Goal: Task Accomplishment & Management: Use online tool/utility

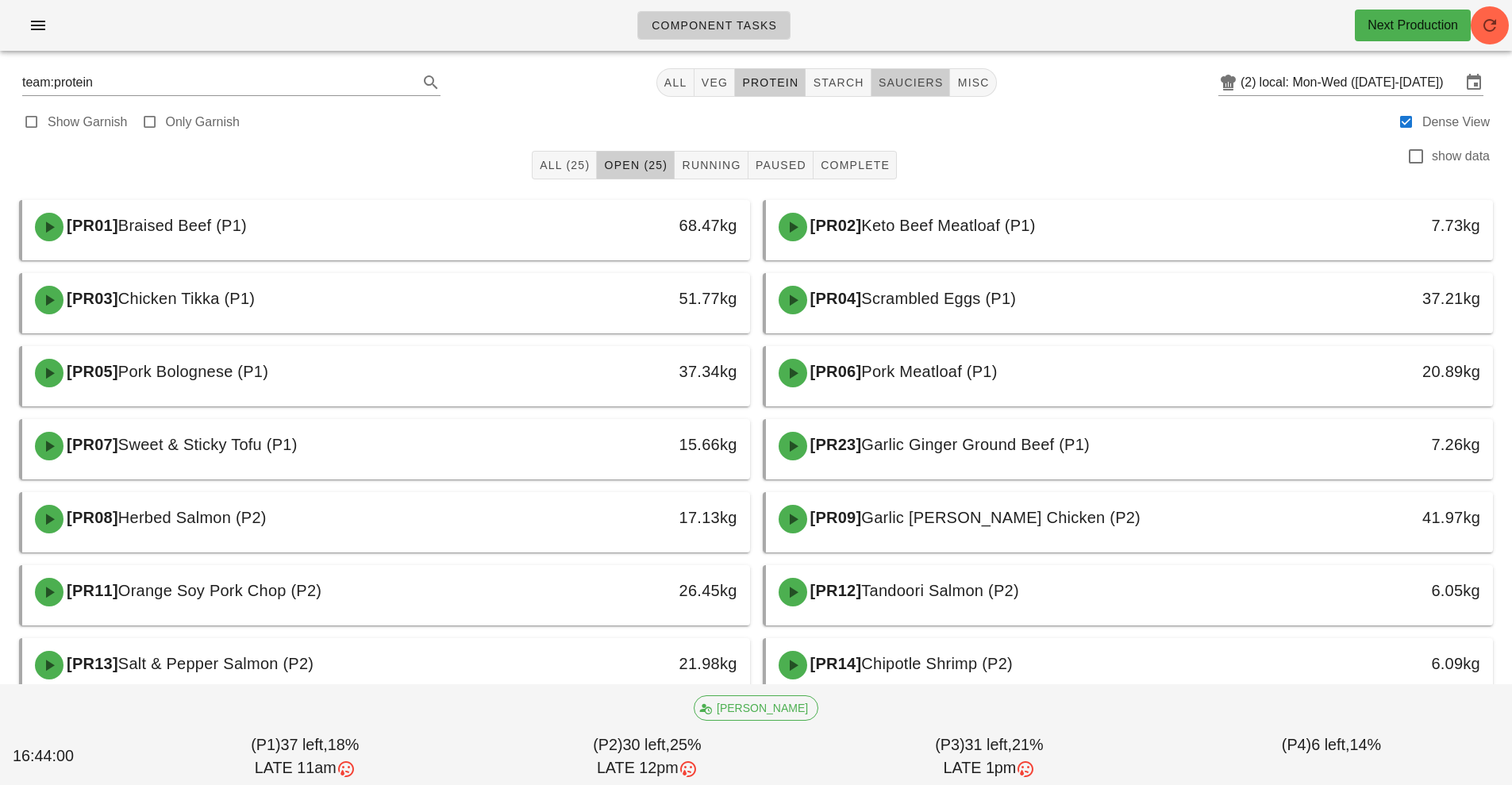
click at [902, 80] on span "sauciers" at bounding box center [911, 82] width 66 height 13
type input "team:sauciers"
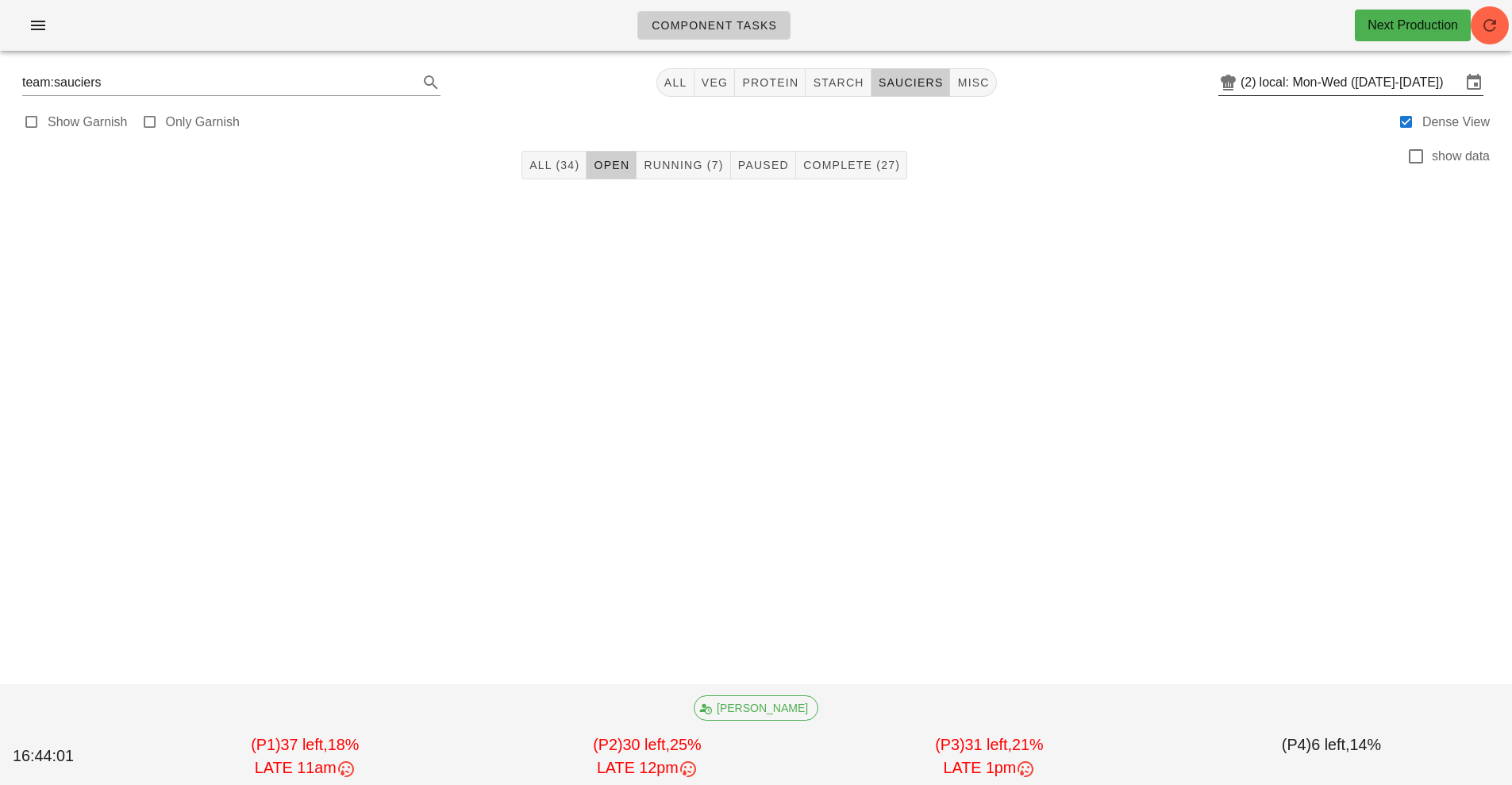
click at [1336, 77] on input "local: Mon-Wed ([DATE]-[DATE])" at bounding box center [1361, 82] width 202 height 25
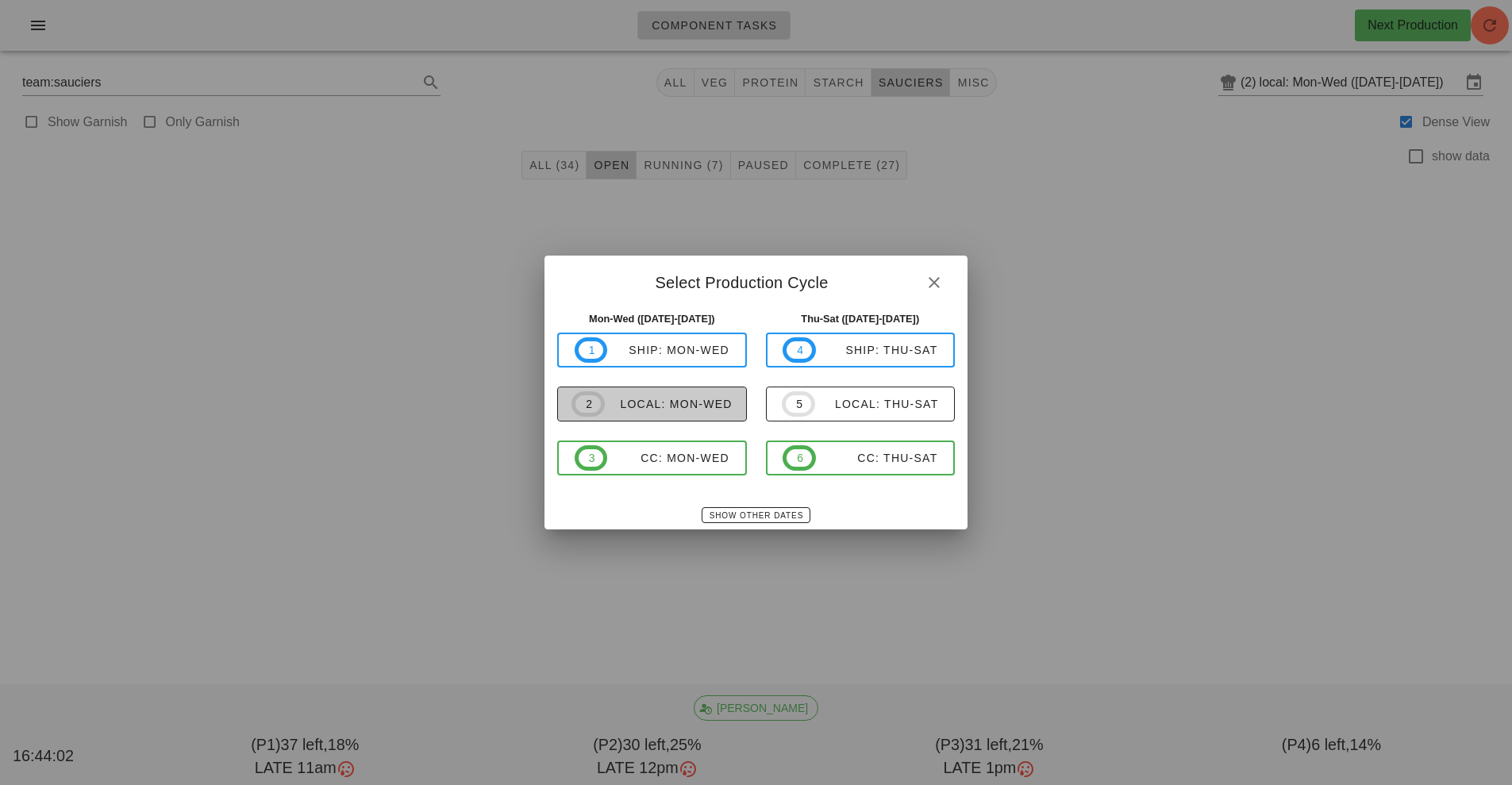
click at [680, 403] on div "local: Mon-Wed" at bounding box center [668, 403] width 128 height 13
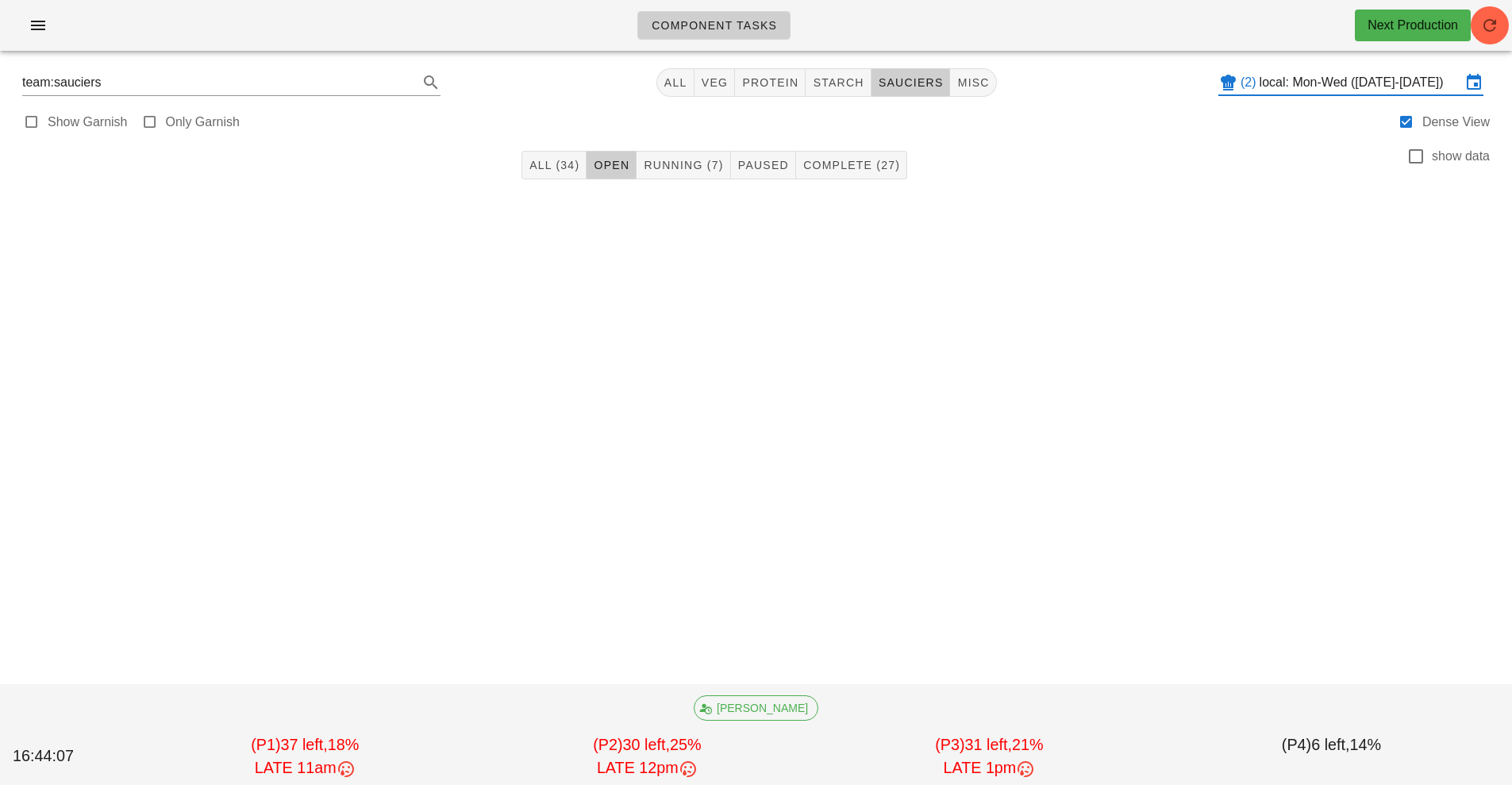
click at [699, 132] on div "Show Garnish Only Garnish Dense View" at bounding box center [756, 121] width 1494 height 39
click at [691, 178] on button "Running (7)" at bounding box center [683, 165] width 94 height 29
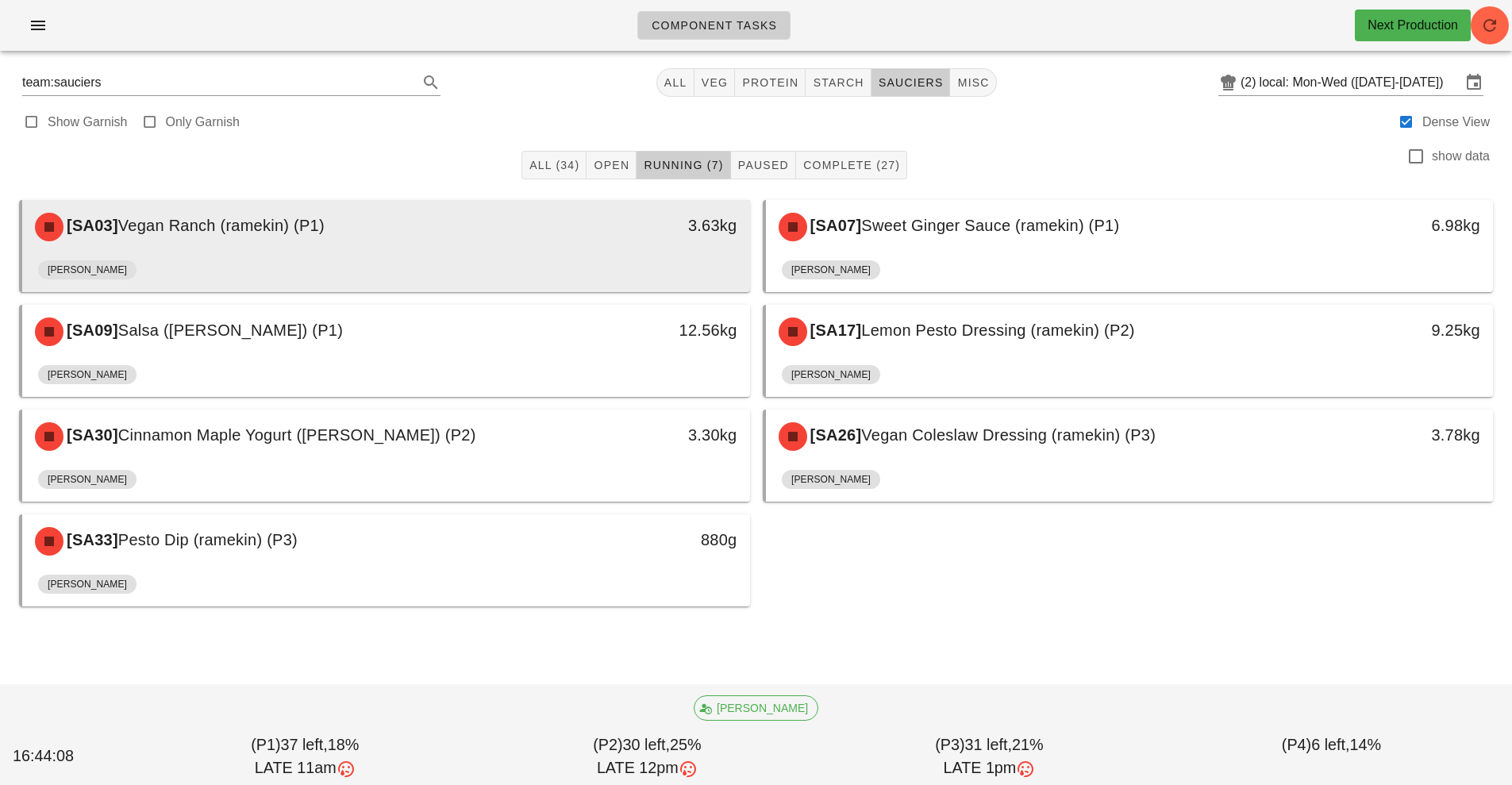
click at [569, 243] on div "3.63kg" at bounding box center [656, 227] width 180 height 47
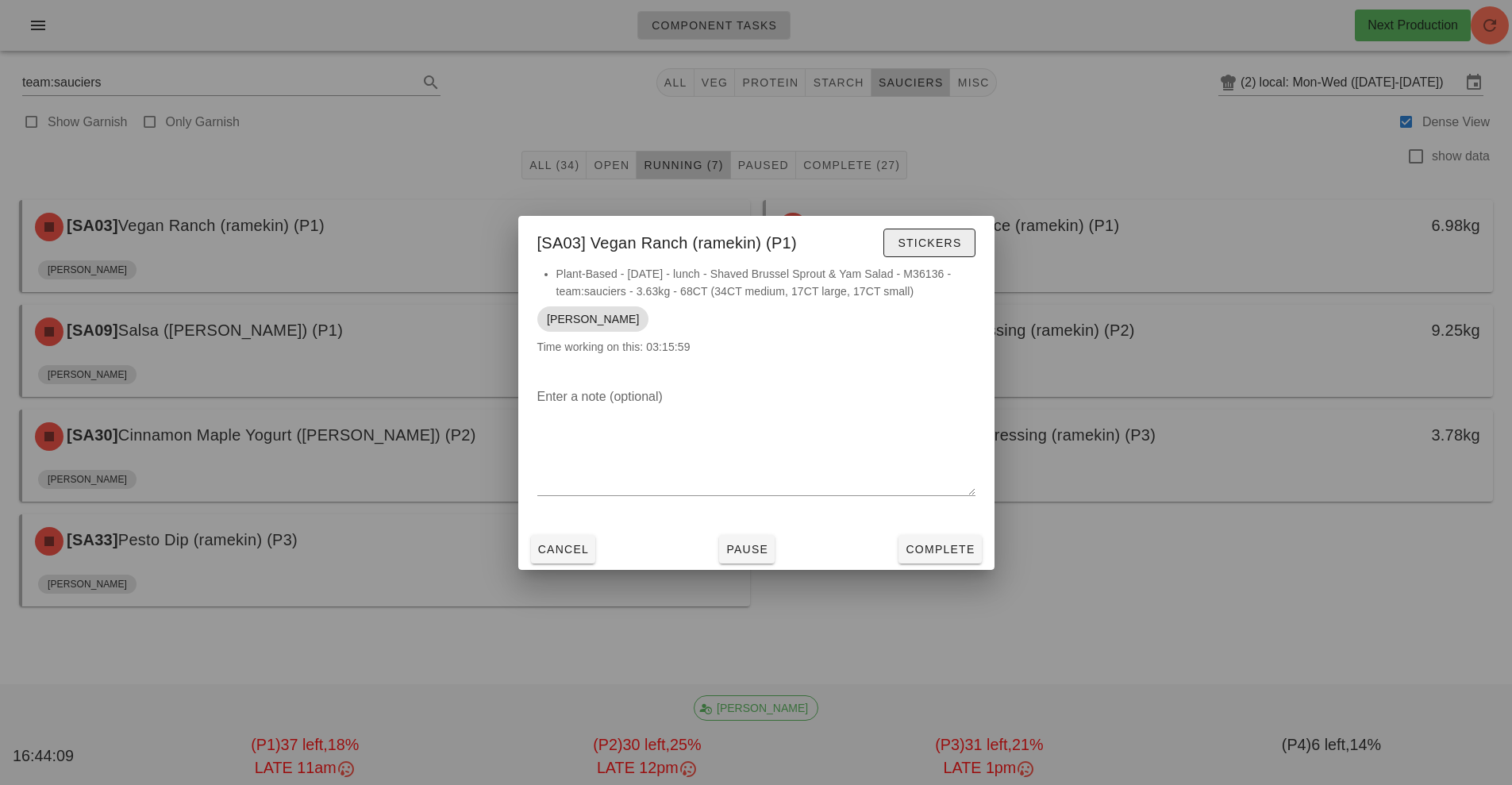
click at [927, 249] on span "Stickers" at bounding box center [929, 242] width 65 height 13
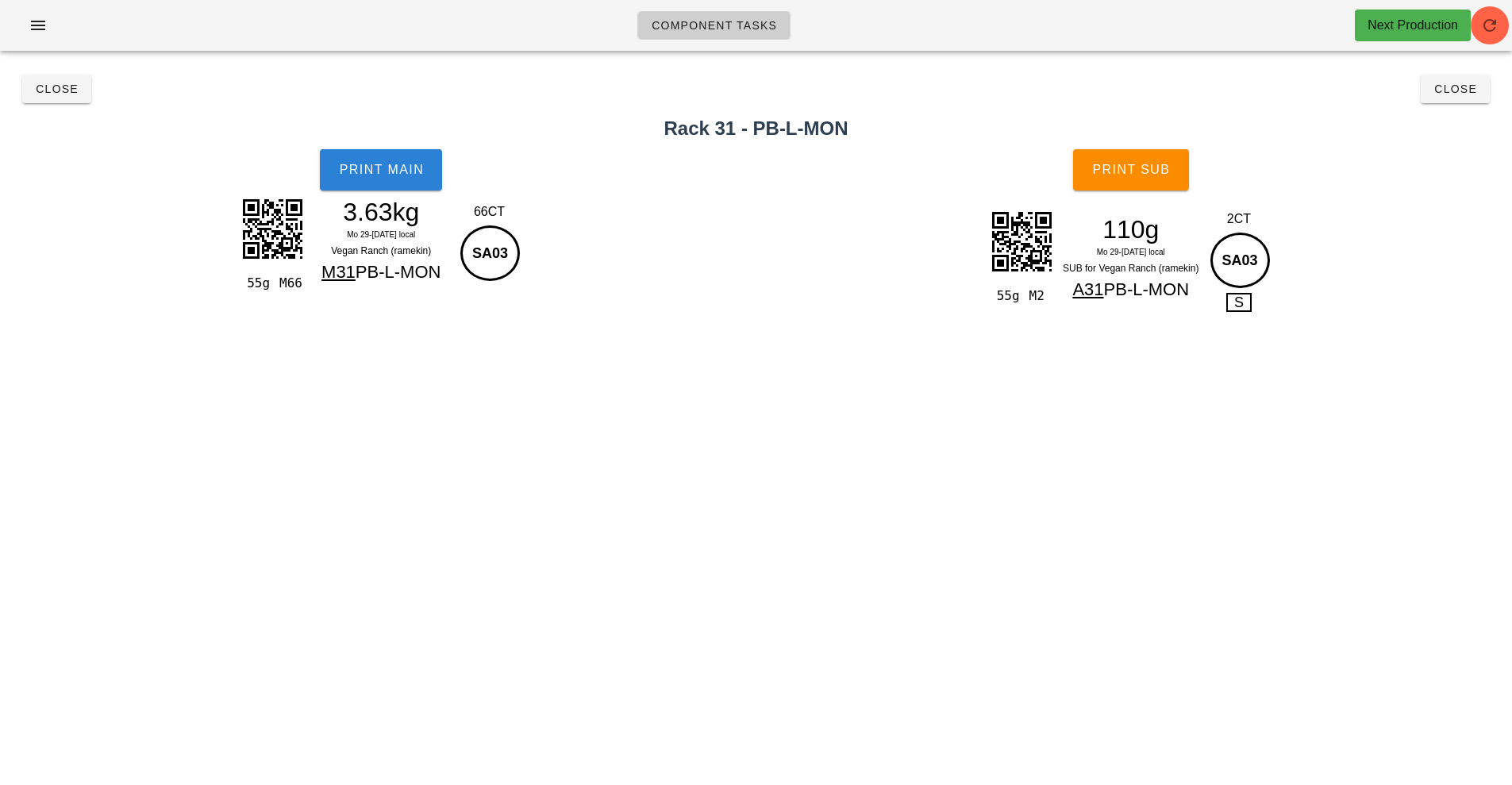
click at [390, 184] on button "Print Main" at bounding box center [381, 170] width 122 height 41
click at [1157, 180] on button "Print Sub" at bounding box center [1131, 170] width 116 height 41
click at [1445, 97] on button "Close" at bounding box center [1456, 89] width 69 height 29
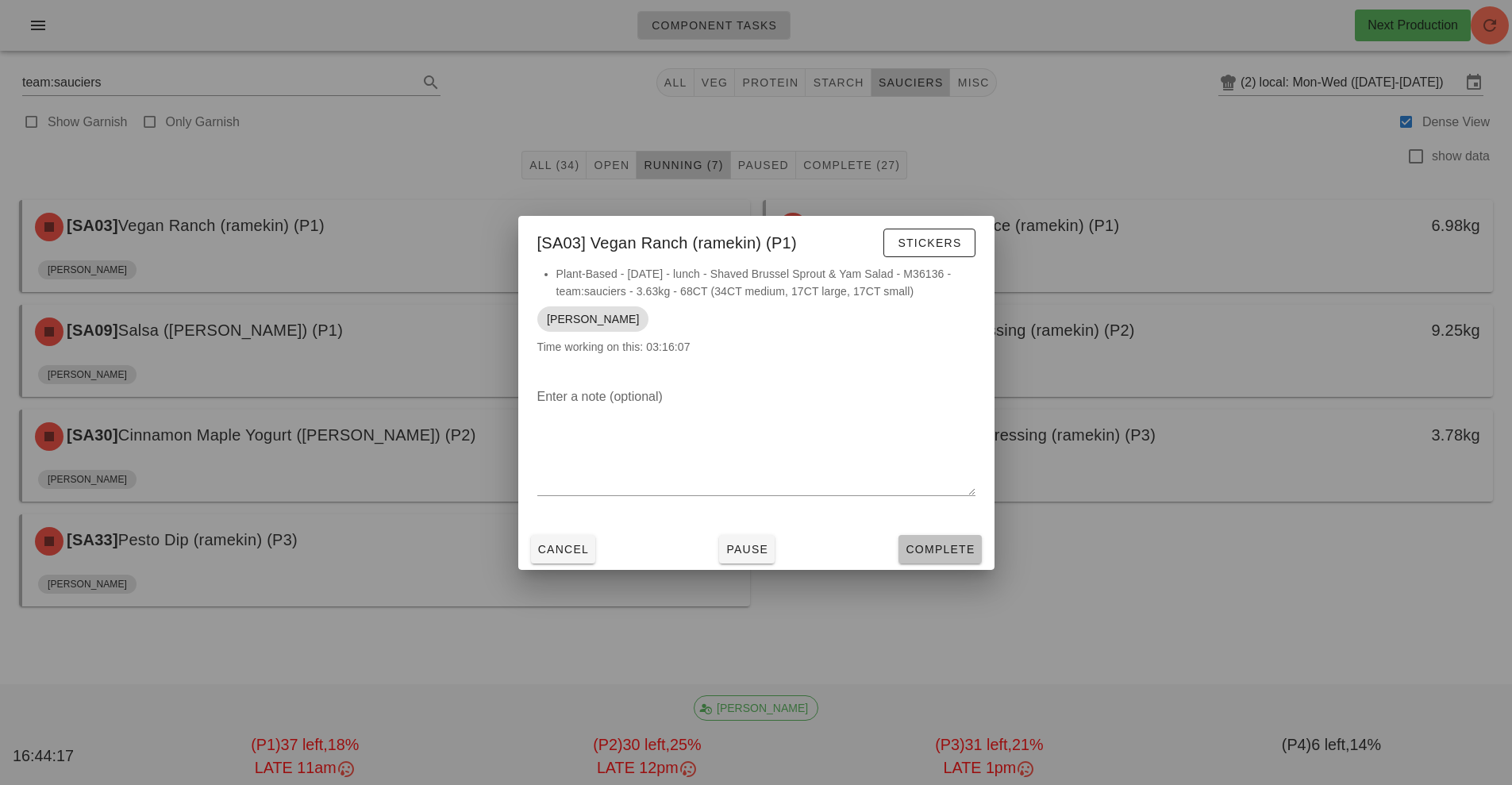
click at [932, 551] on span "Complete" at bounding box center [940, 549] width 69 height 13
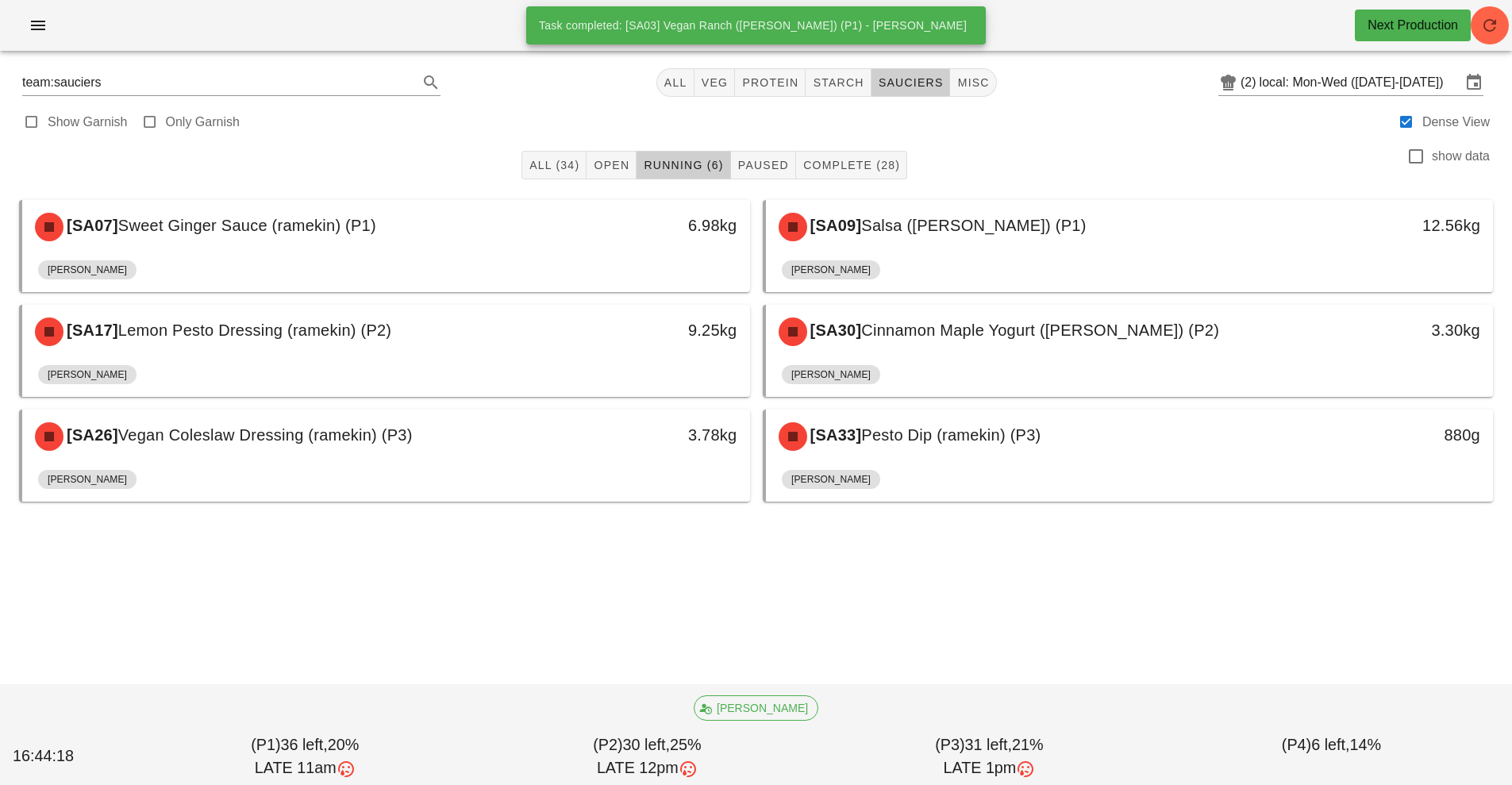
click at [602, 268] on div "[PERSON_NAME]" at bounding box center [387, 273] width 696 height 39
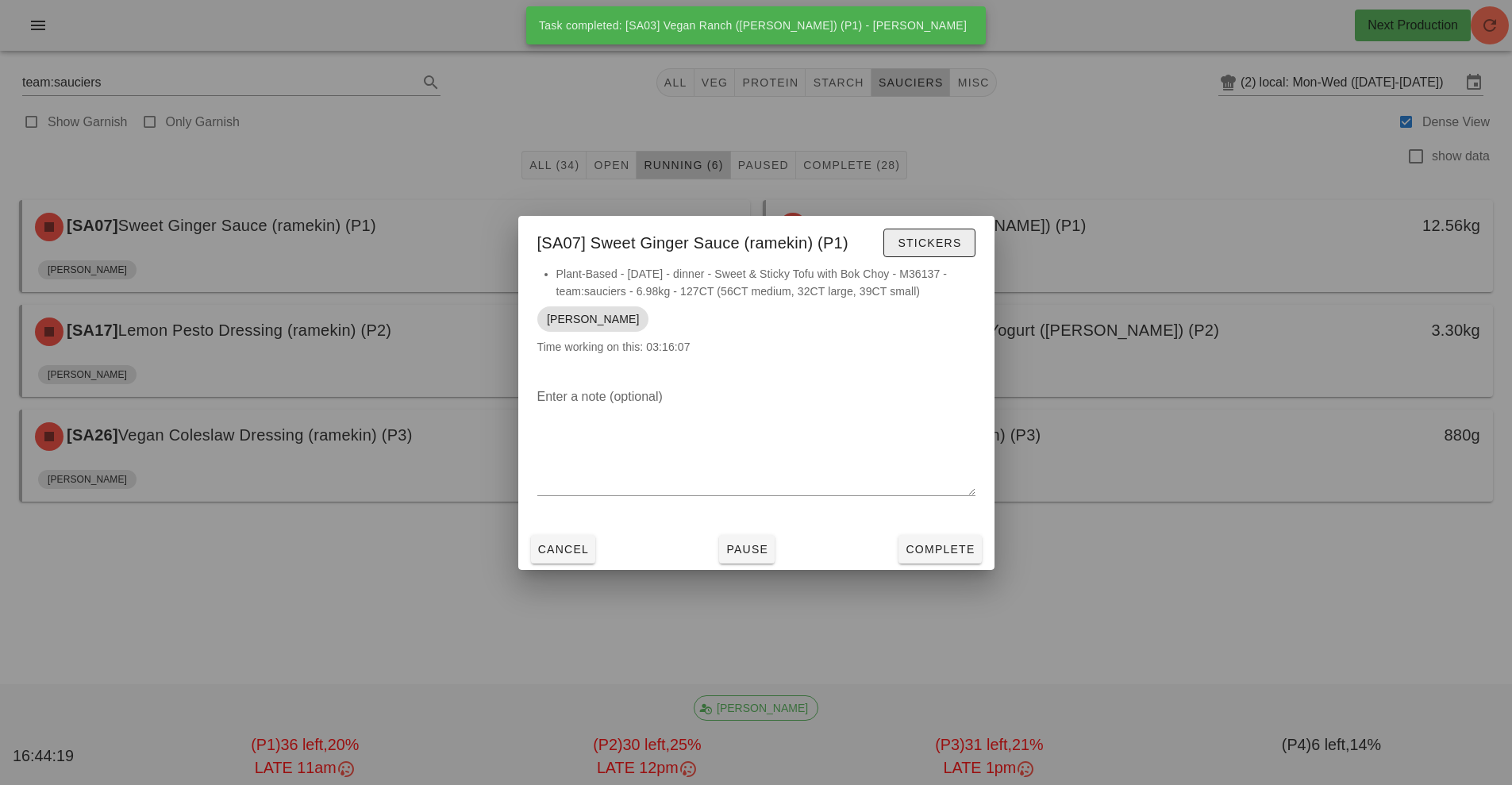
click at [935, 255] on button "Stickers" at bounding box center [929, 243] width 92 height 29
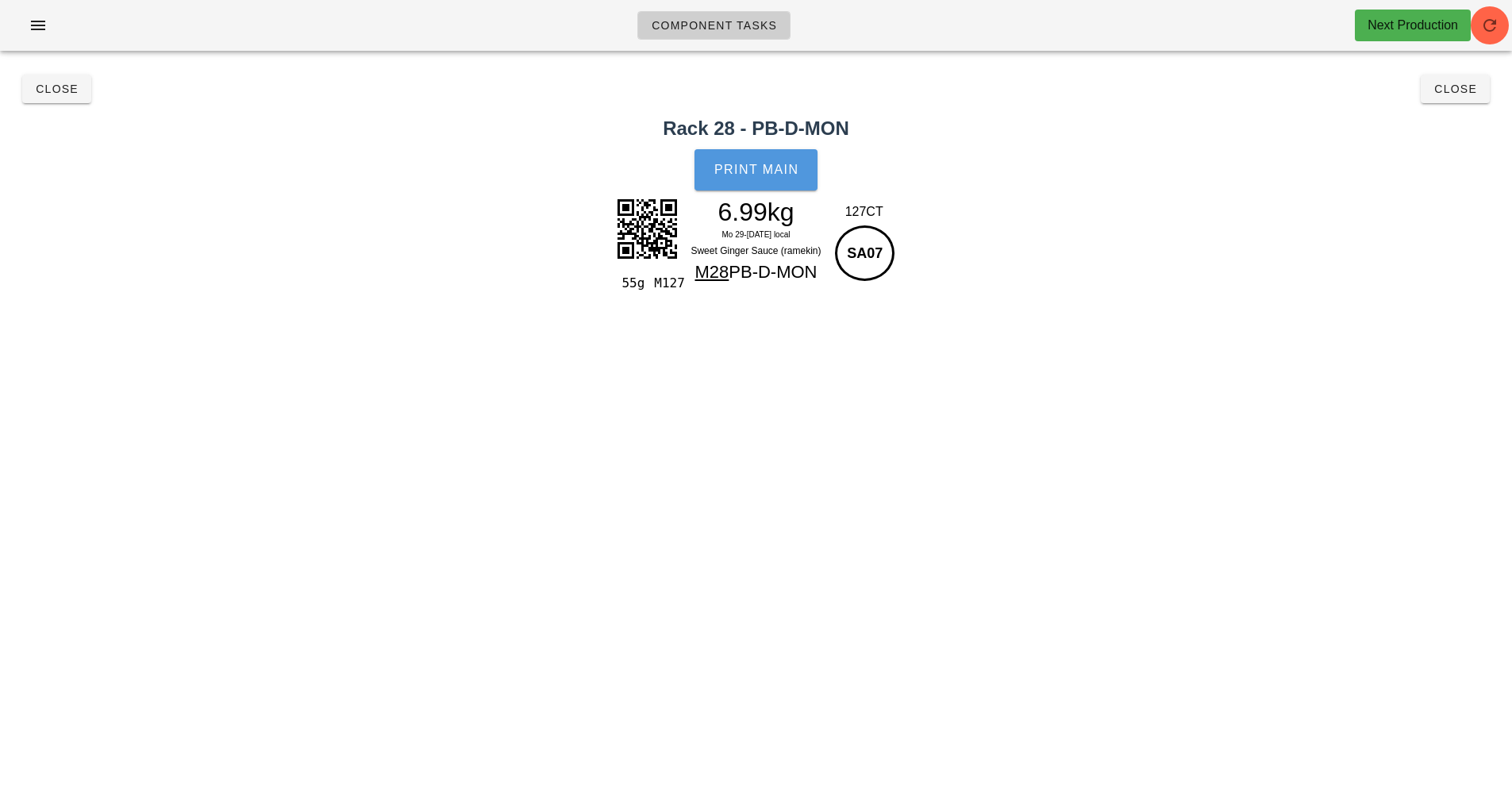
click at [733, 187] on button "Print Main" at bounding box center [755, 170] width 122 height 41
click at [1467, 102] on button "Close" at bounding box center [1456, 89] width 69 height 29
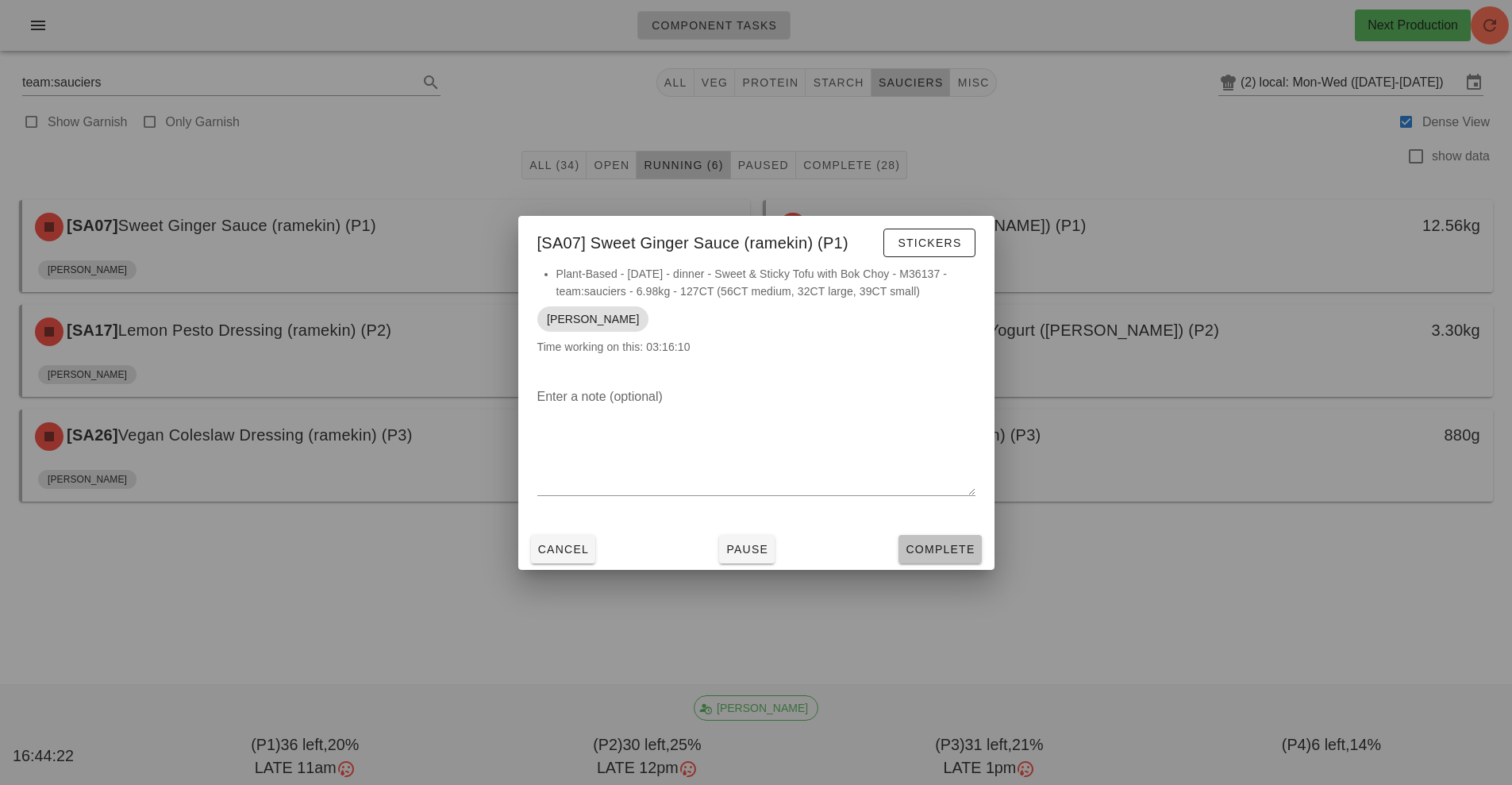
click at [968, 539] on button "Complete" at bounding box center [940, 550] width 83 height 29
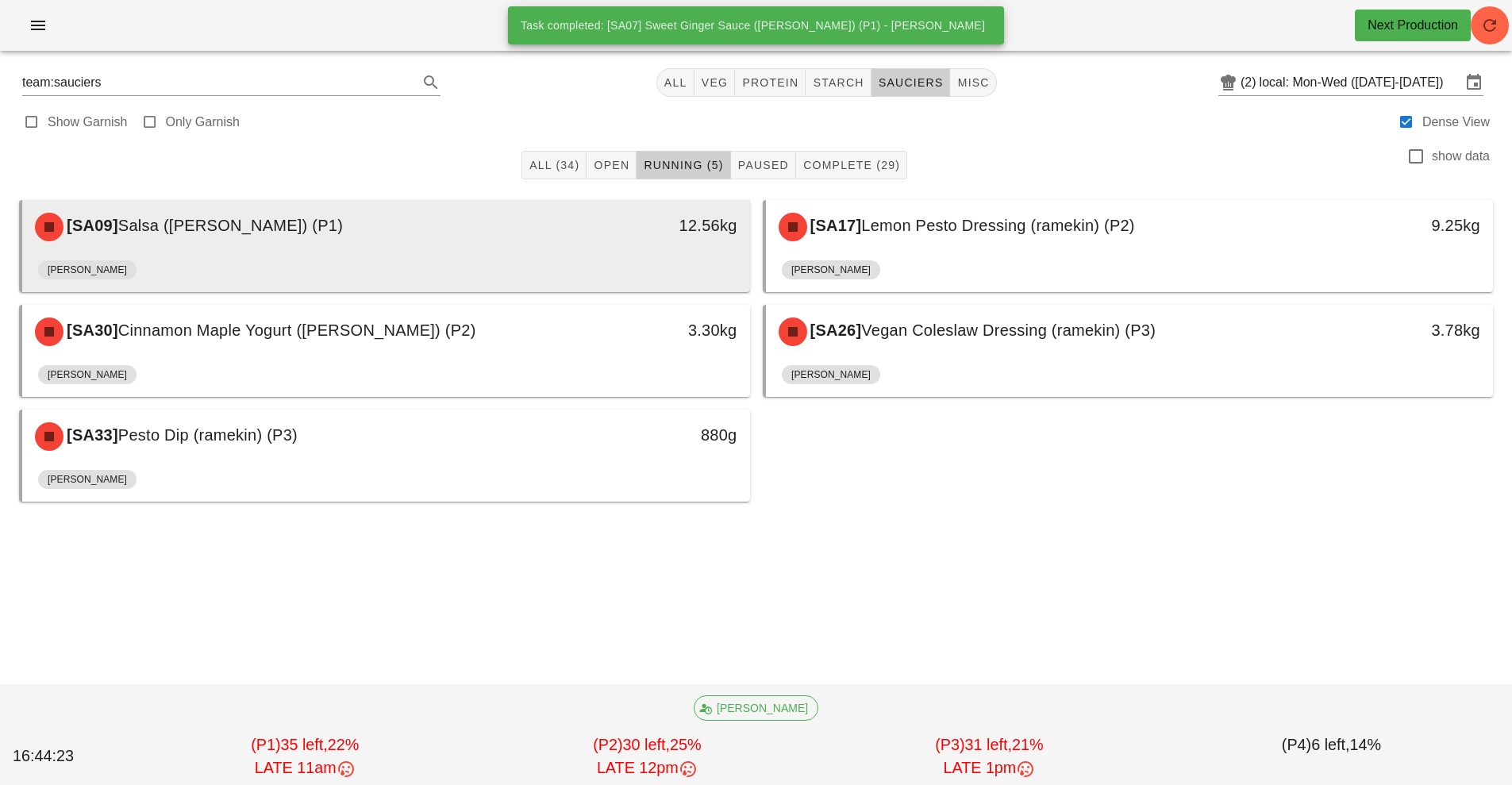
click at [623, 246] on div "12.56kg" at bounding box center [656, 227] width 180 height 47
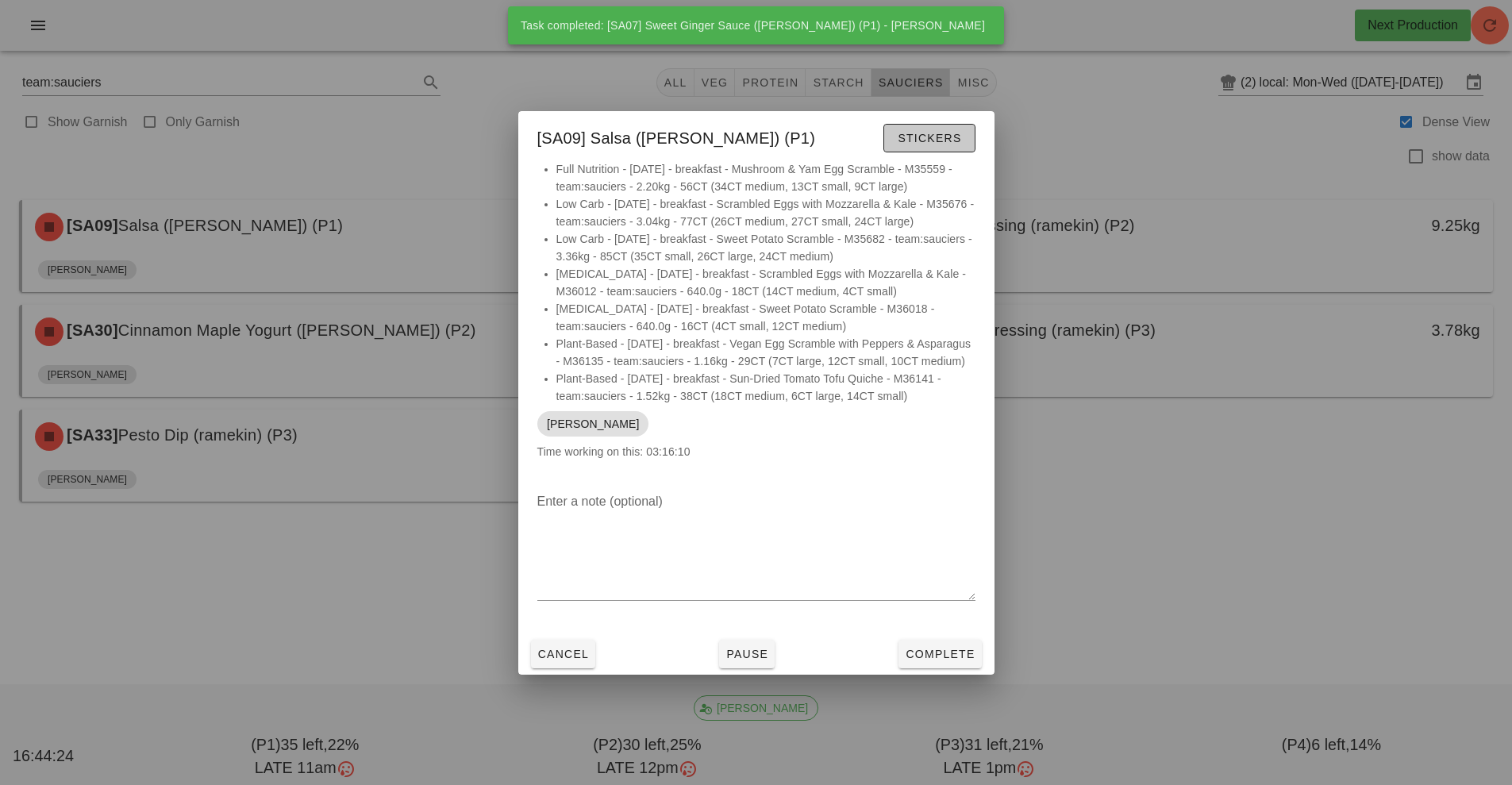
click at [936, 142] on button "Stickers" at bounding box center [929, 138] width 92 height 29
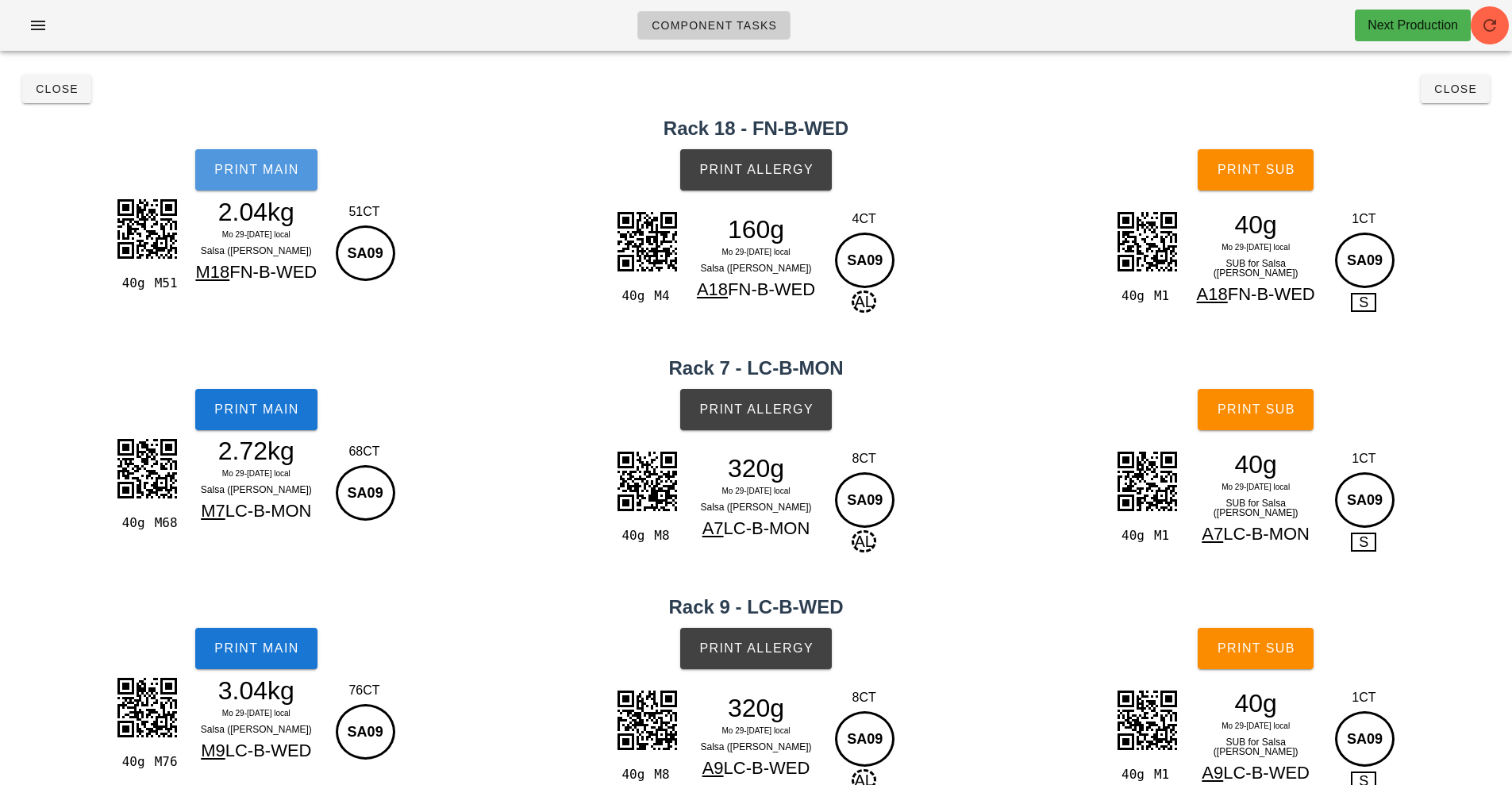
click at [298, 164] on span "Print Main" at bounding box center [256, 170] width 86 height 14
click at [276, 410] on span "Print Main" at bounding box center [256, 409] width 86 height 14
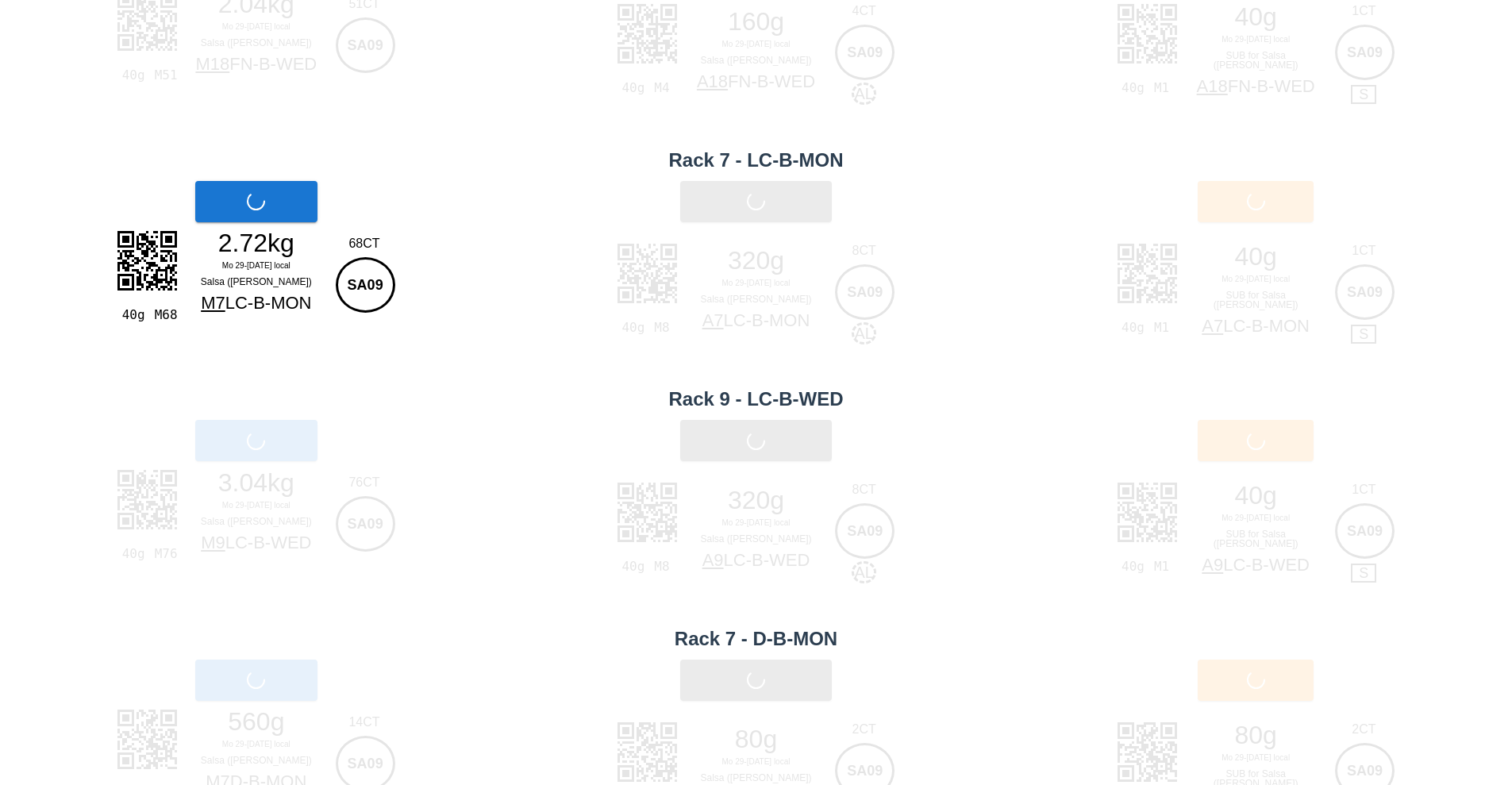
scroll to position [213, 0]
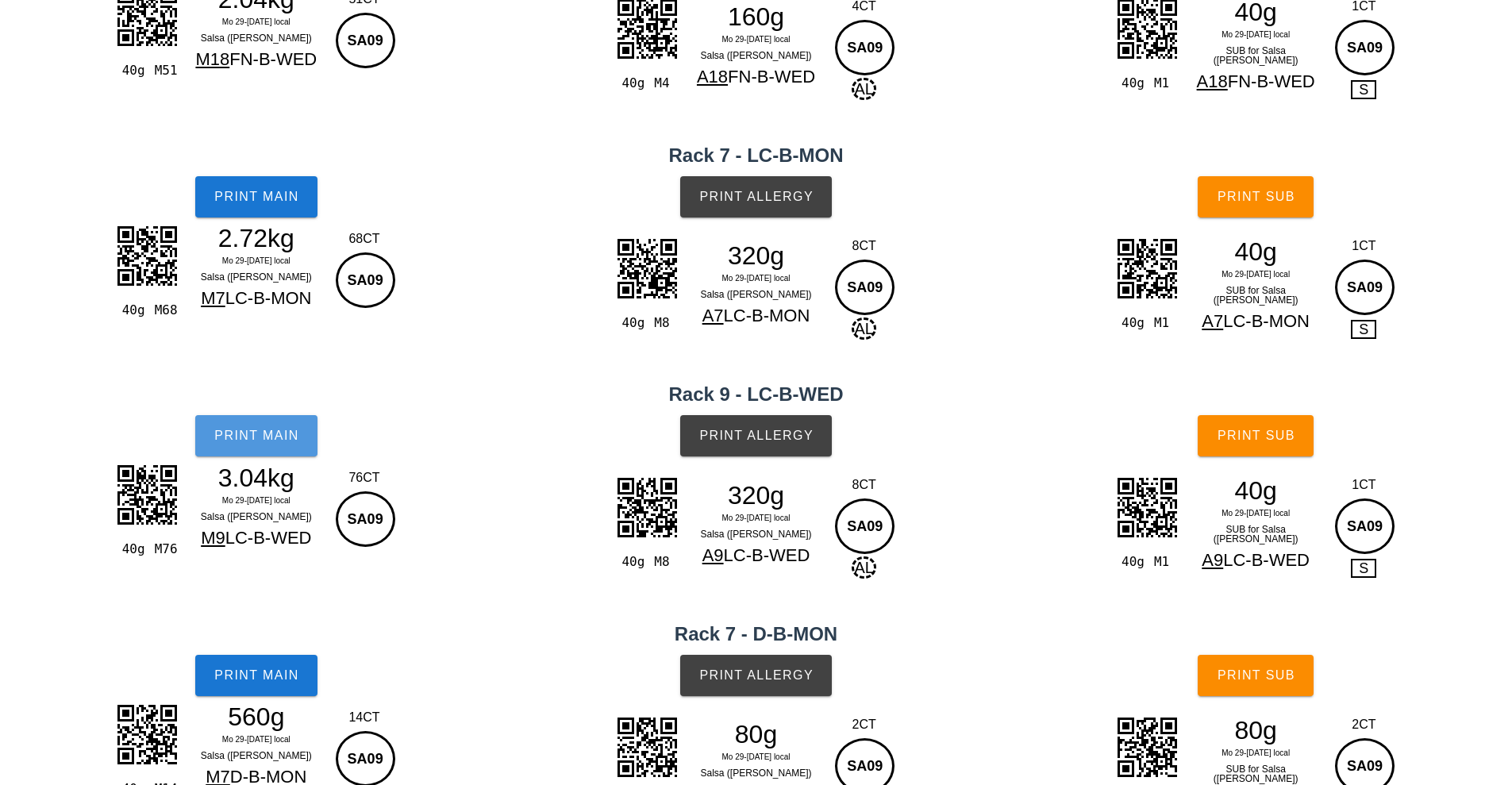
click at [277, 420] on button "Print Main" at bounding box center [256, 436] width 122 height 41
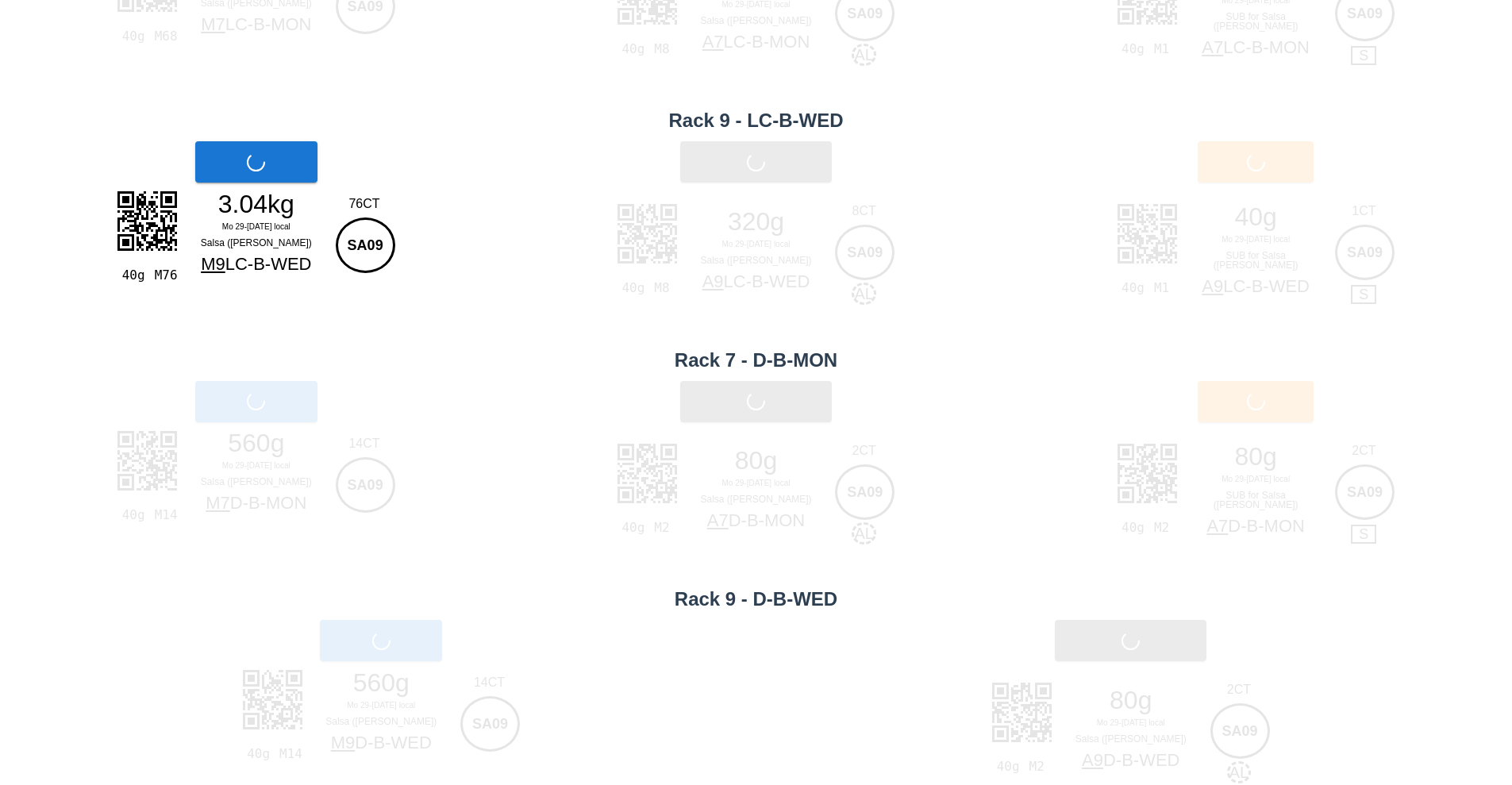
scroll to position [488, 0]
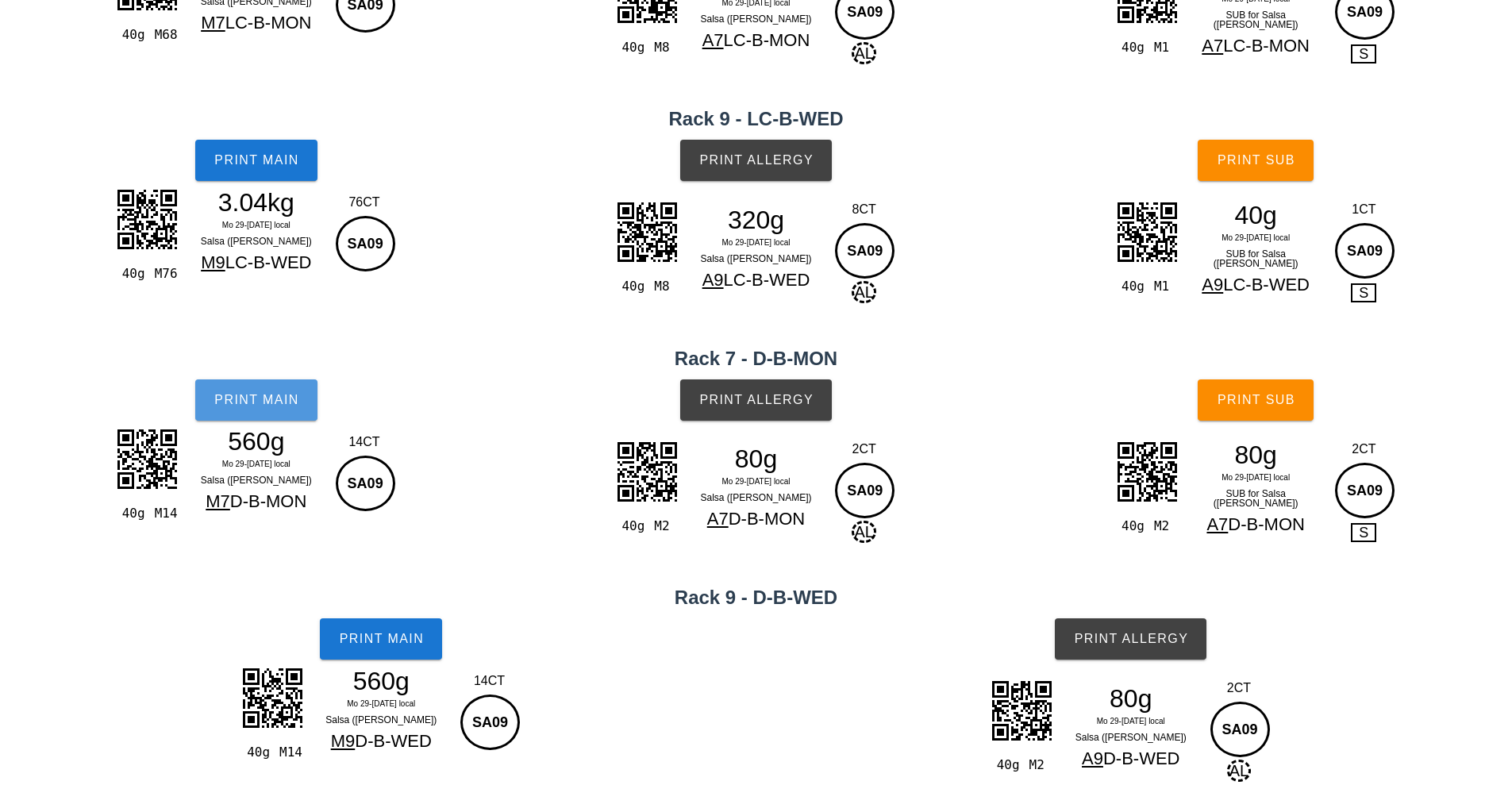
click at [281, 400] on span "Print Main" at bounding box center [256, 400] width 86 height 14
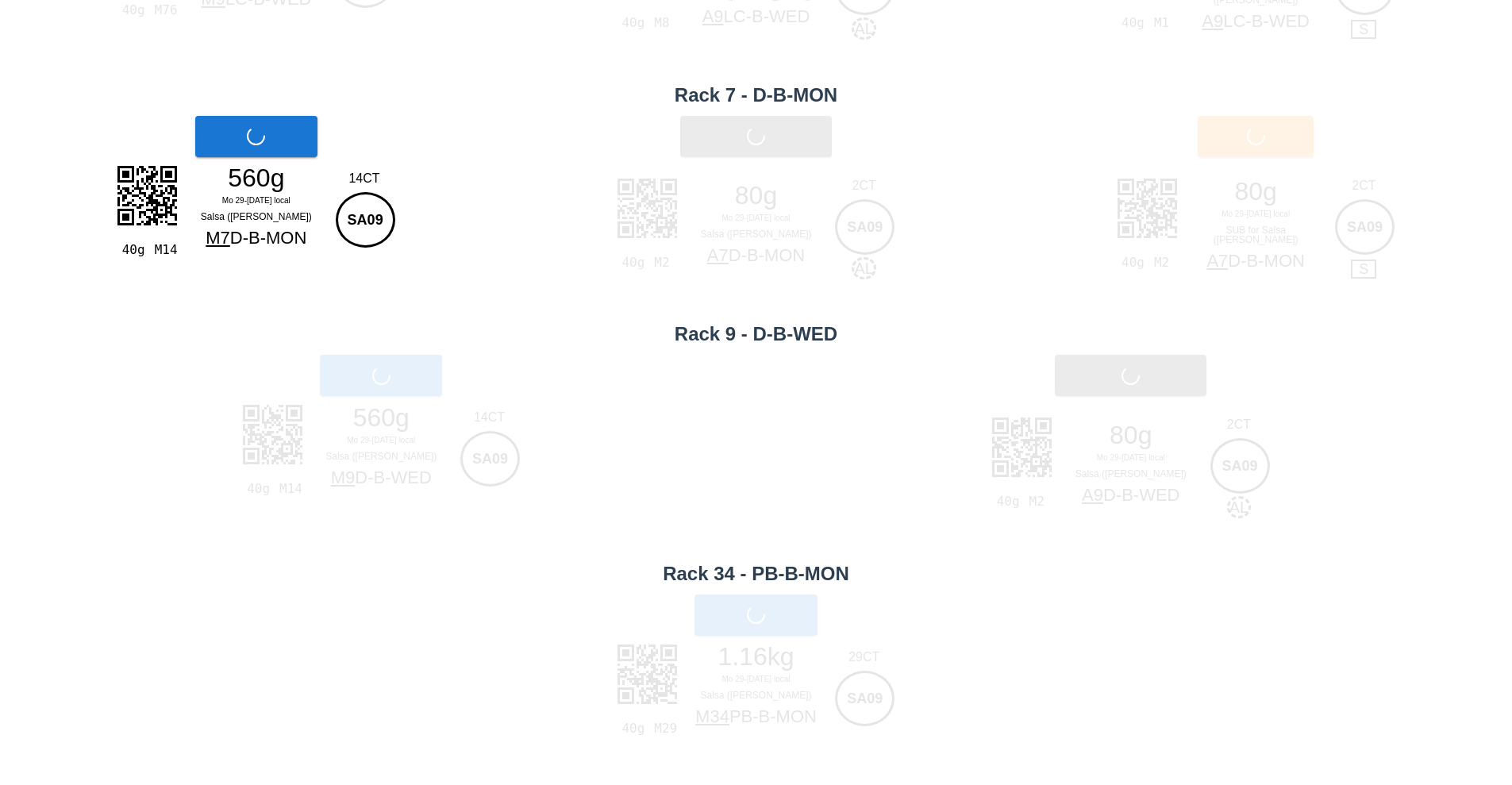
scroll to position [755, 0]
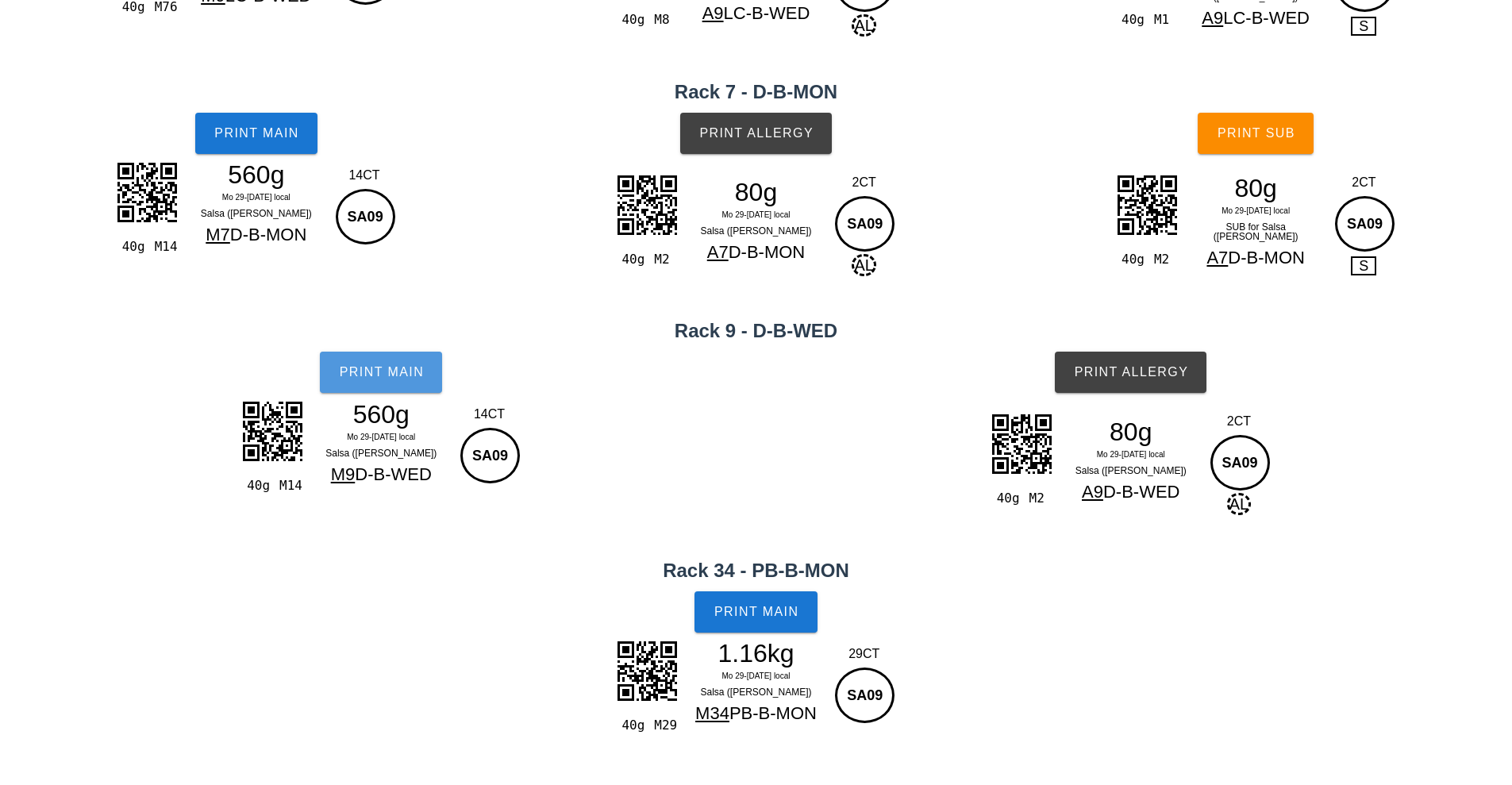
click at [412, 362] on button "Print Main" at bounding box center [381, 372] width 122 height 41
click at [780, 613] on span "Print Main" at bounding box center [756, 611] width 86 height 14
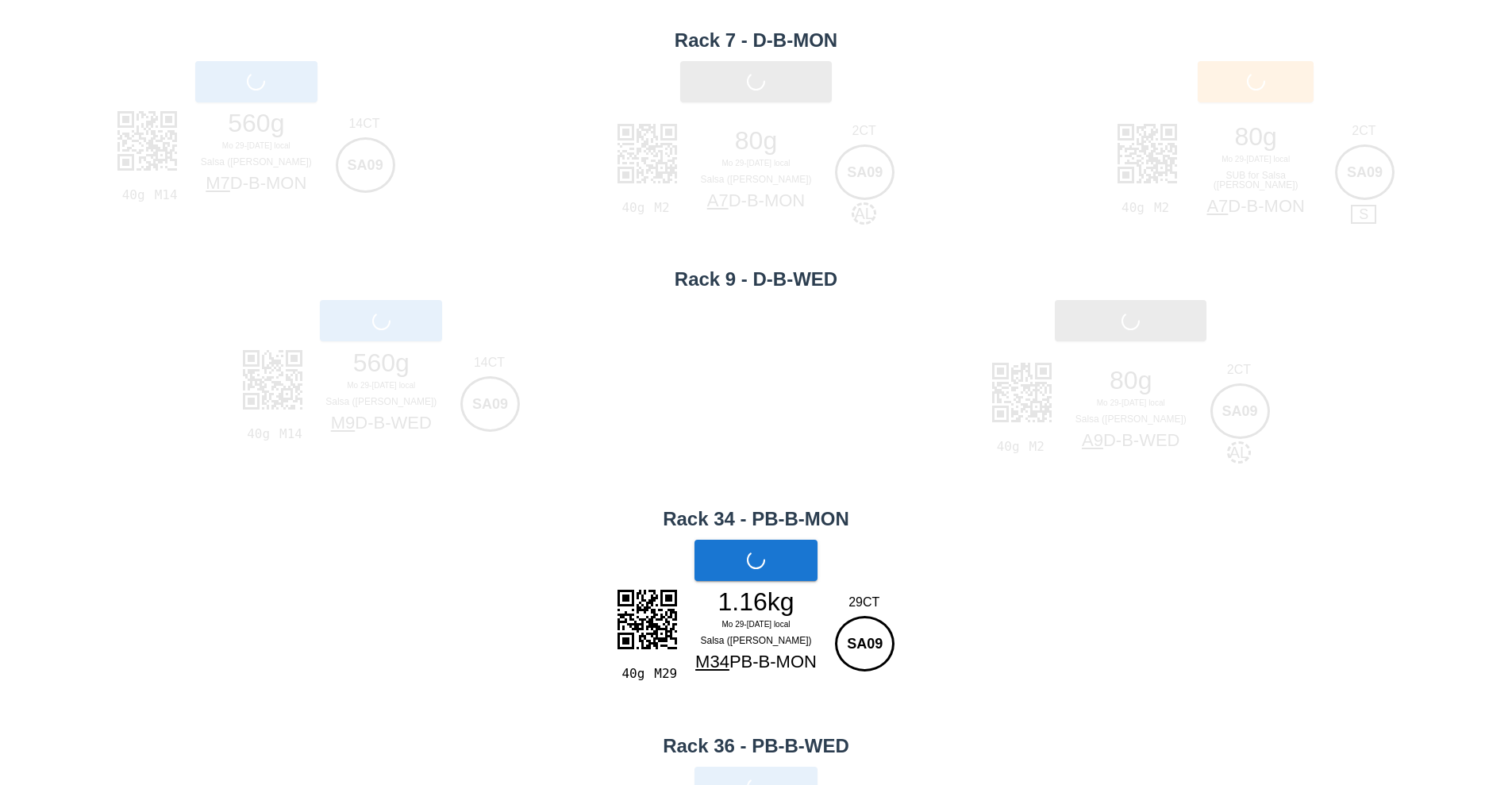
scroll to position [973, 0]
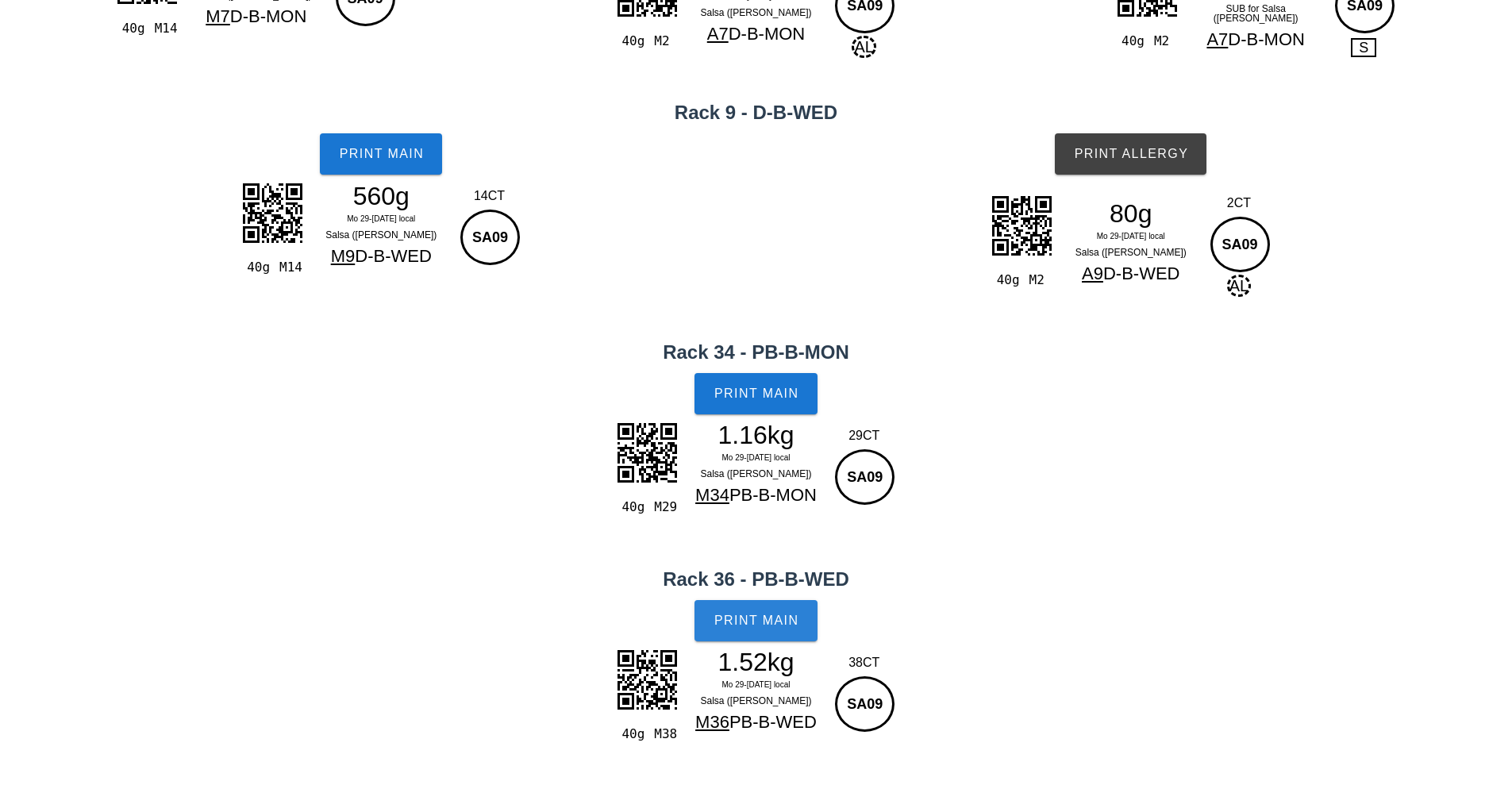
click at [757, 614] on span "Print Main" at bounding box center [756, 620] width 86 height 14
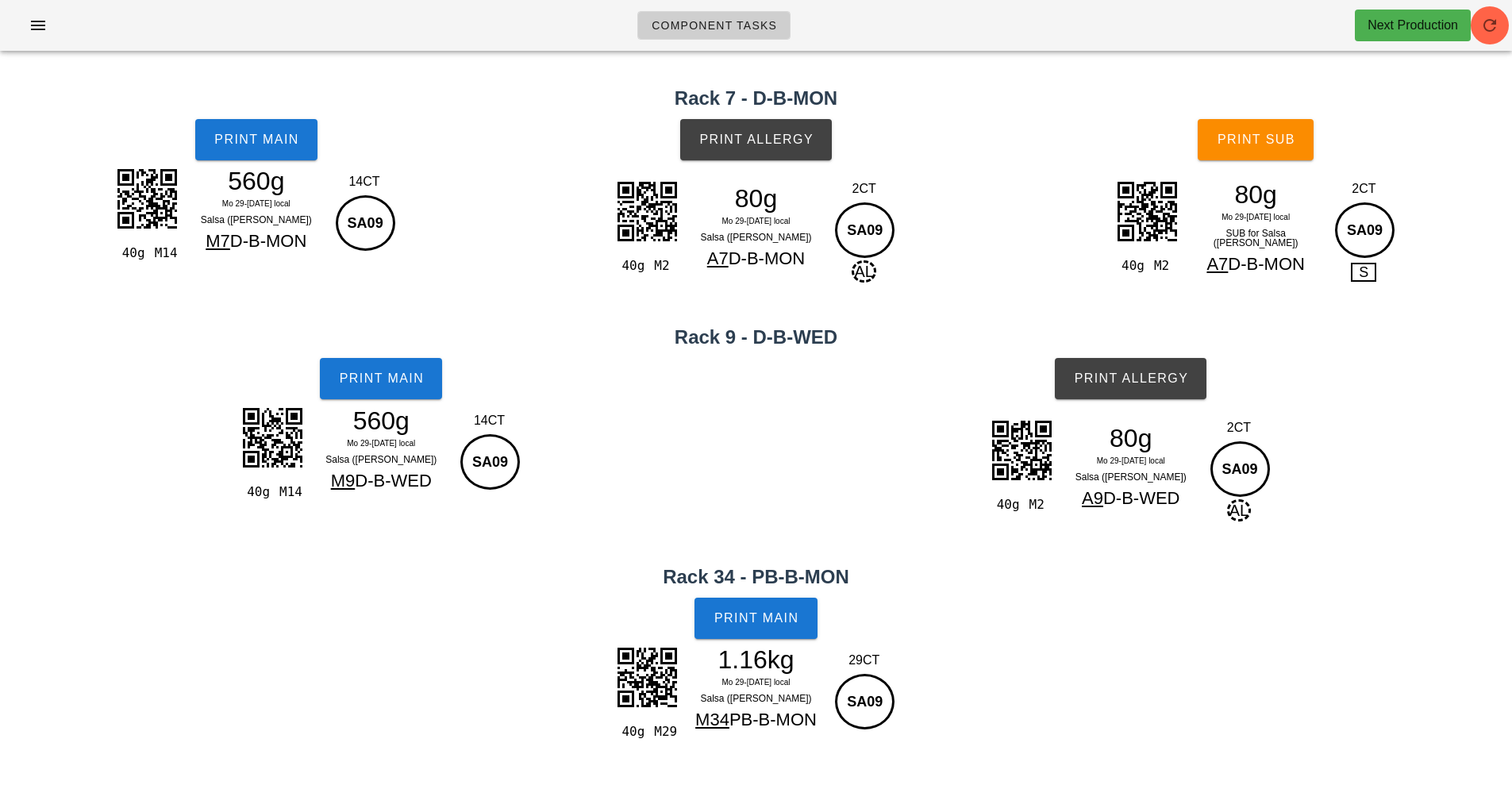
scroll to position [753, 0]
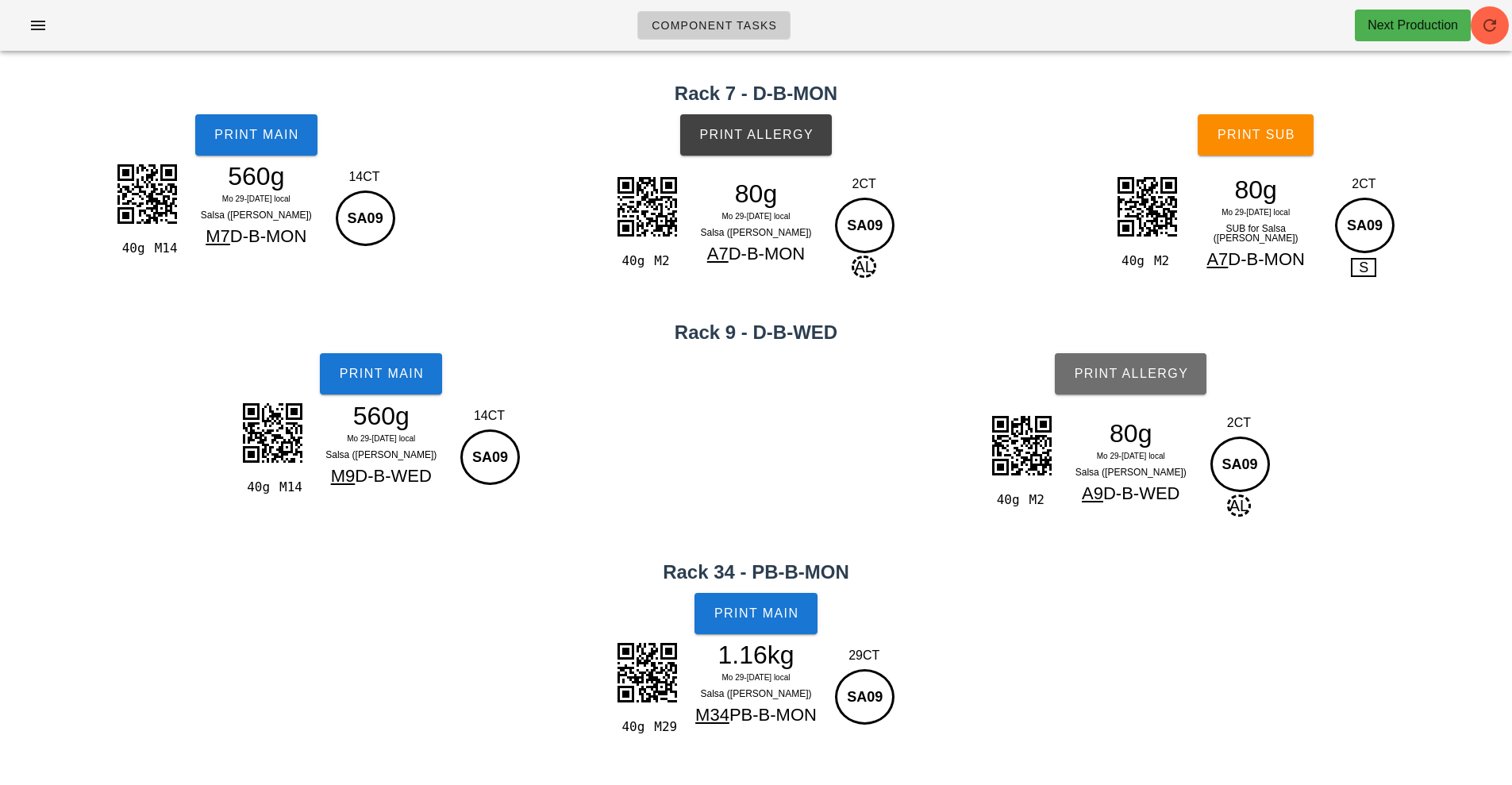
click at [1160, 380] on span "Print Allergy" at bounding box center [1130, 373] width 115 height 14
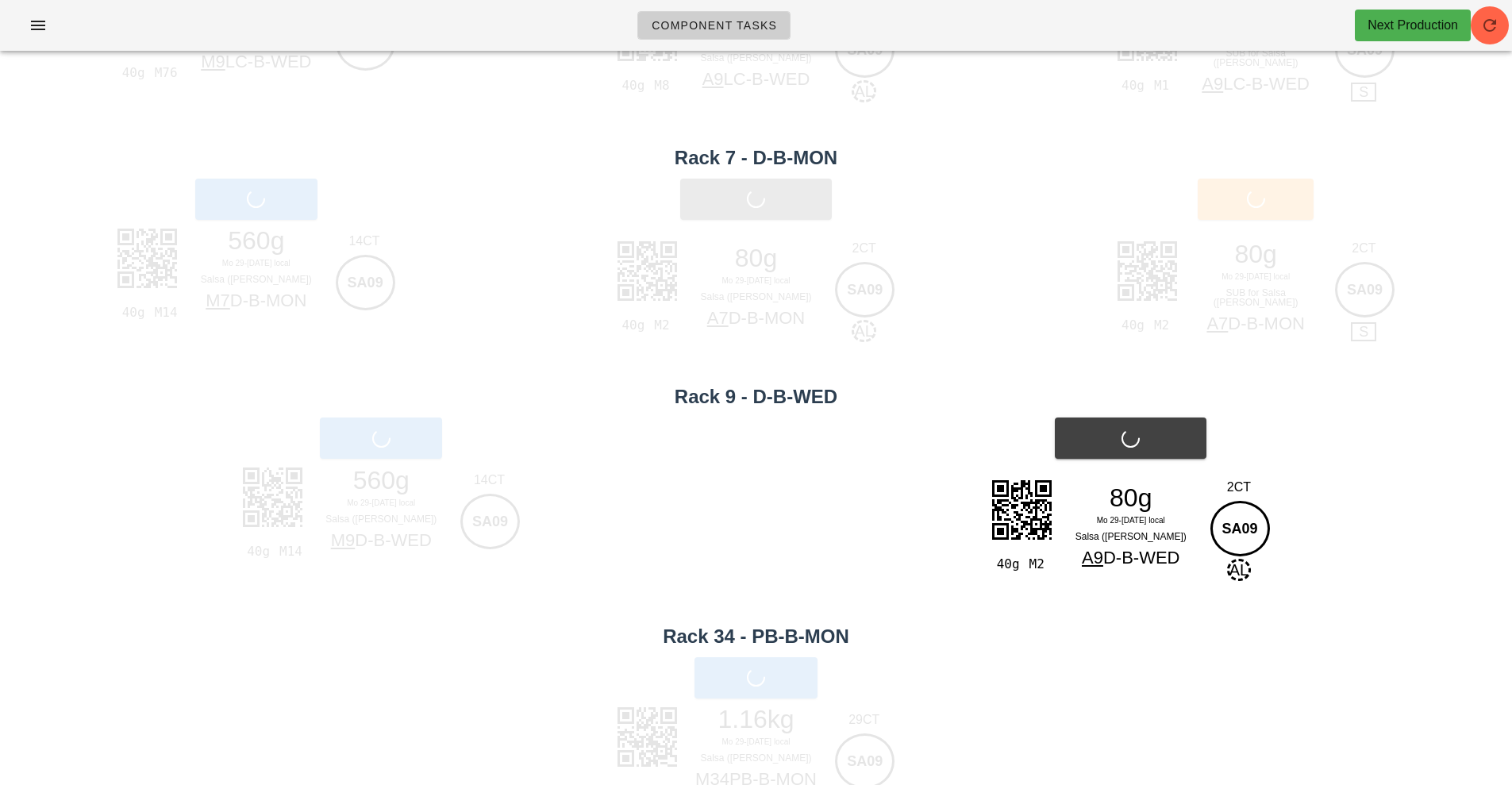
scroll to position [551, 0]
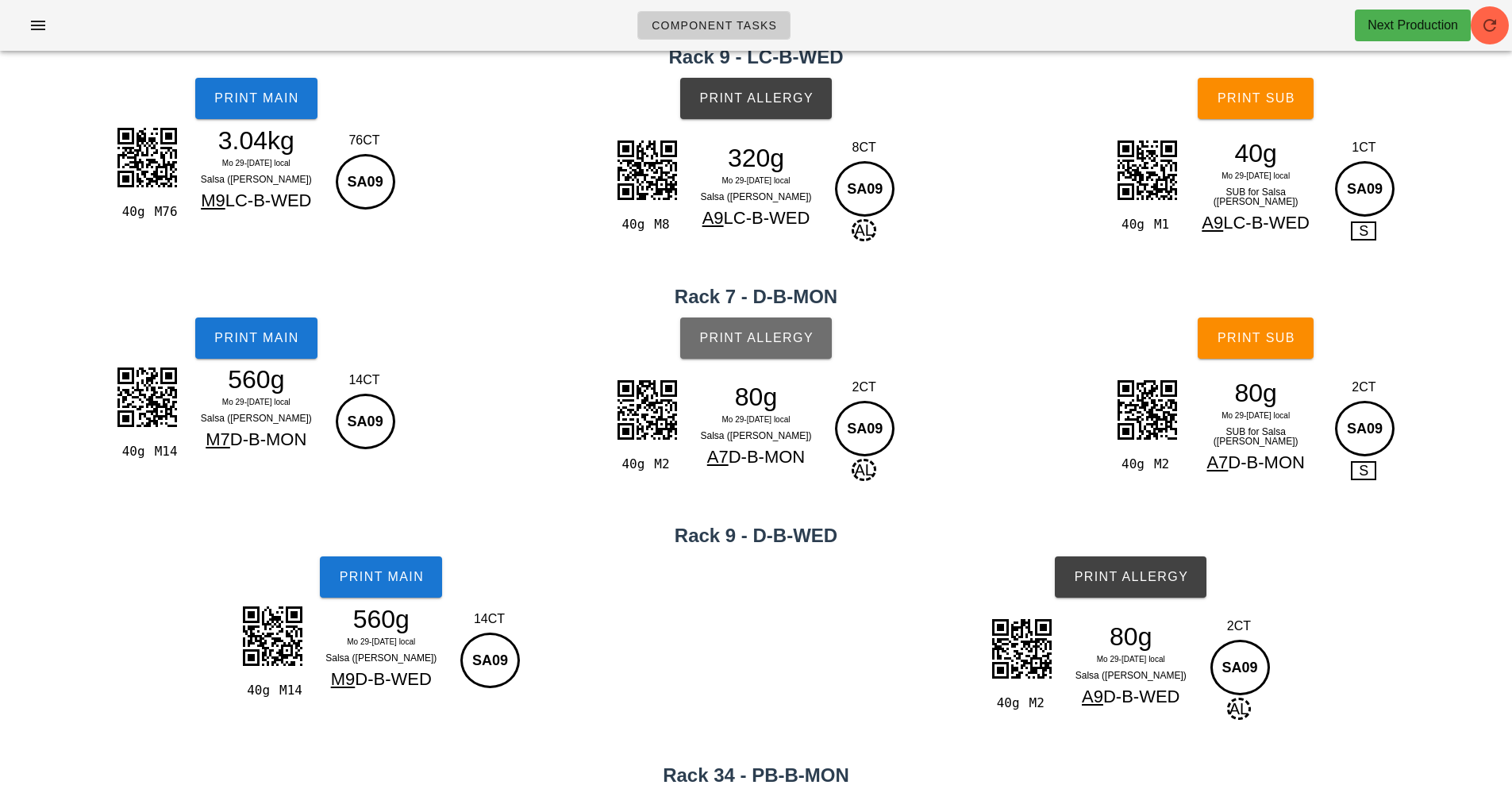
click at [783, 341] on span "Print Allergy" at bounding box center [756, 338] width 115 height 14
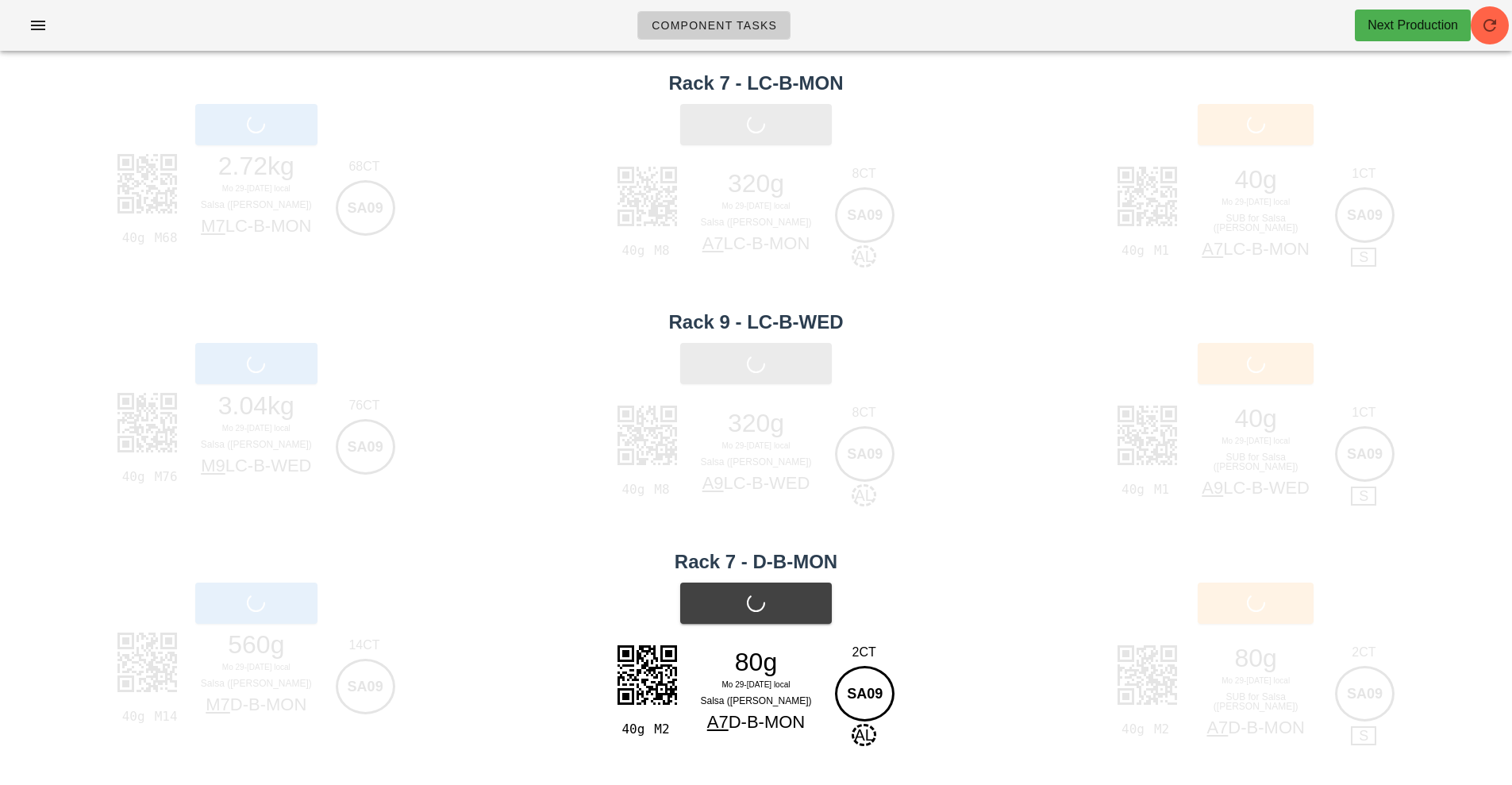
scroll to position [270, 0]
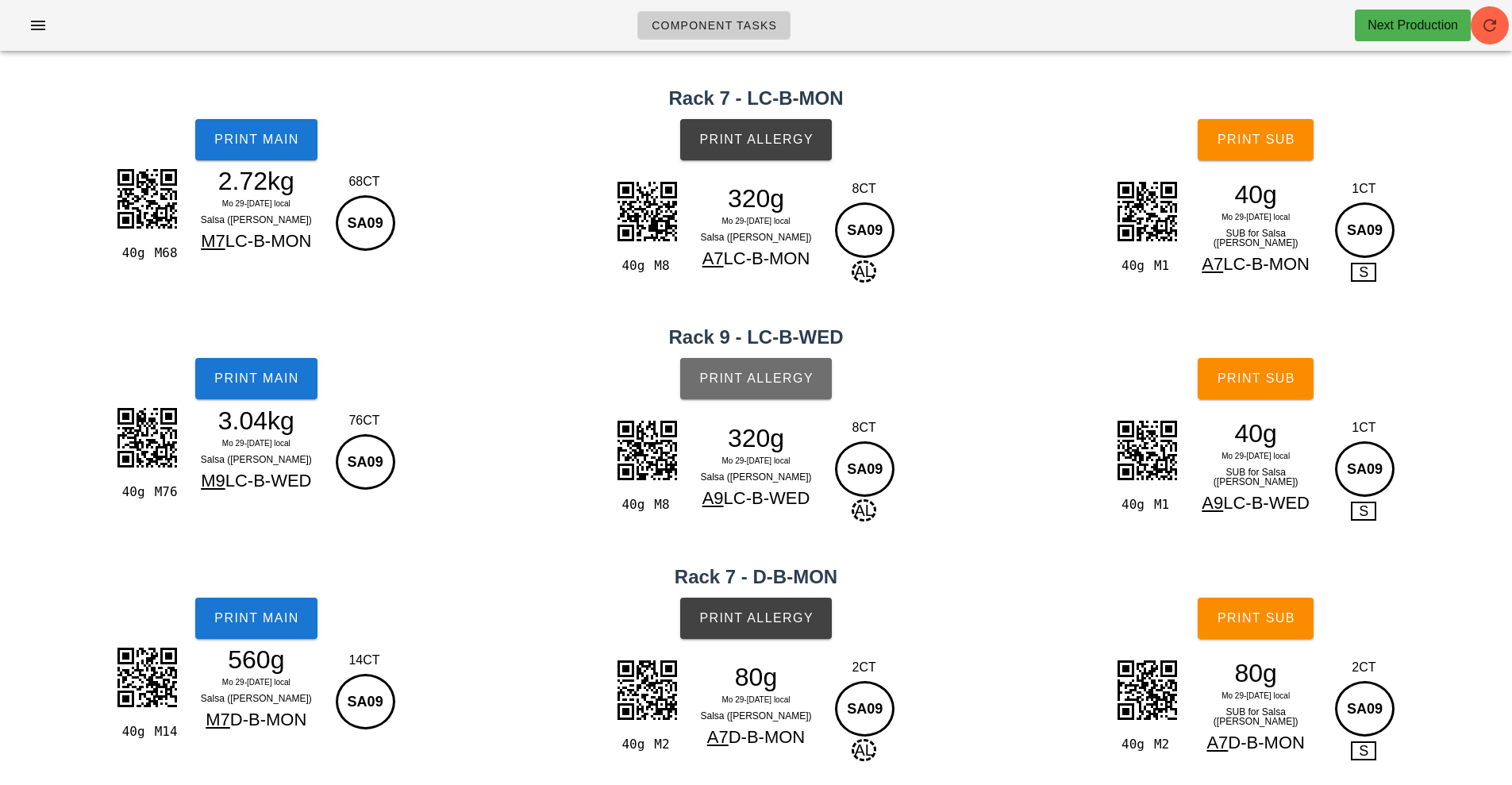
click at [774, 366] on button "Print Allergy" at bounding box center [756, 378] width 151 height 41
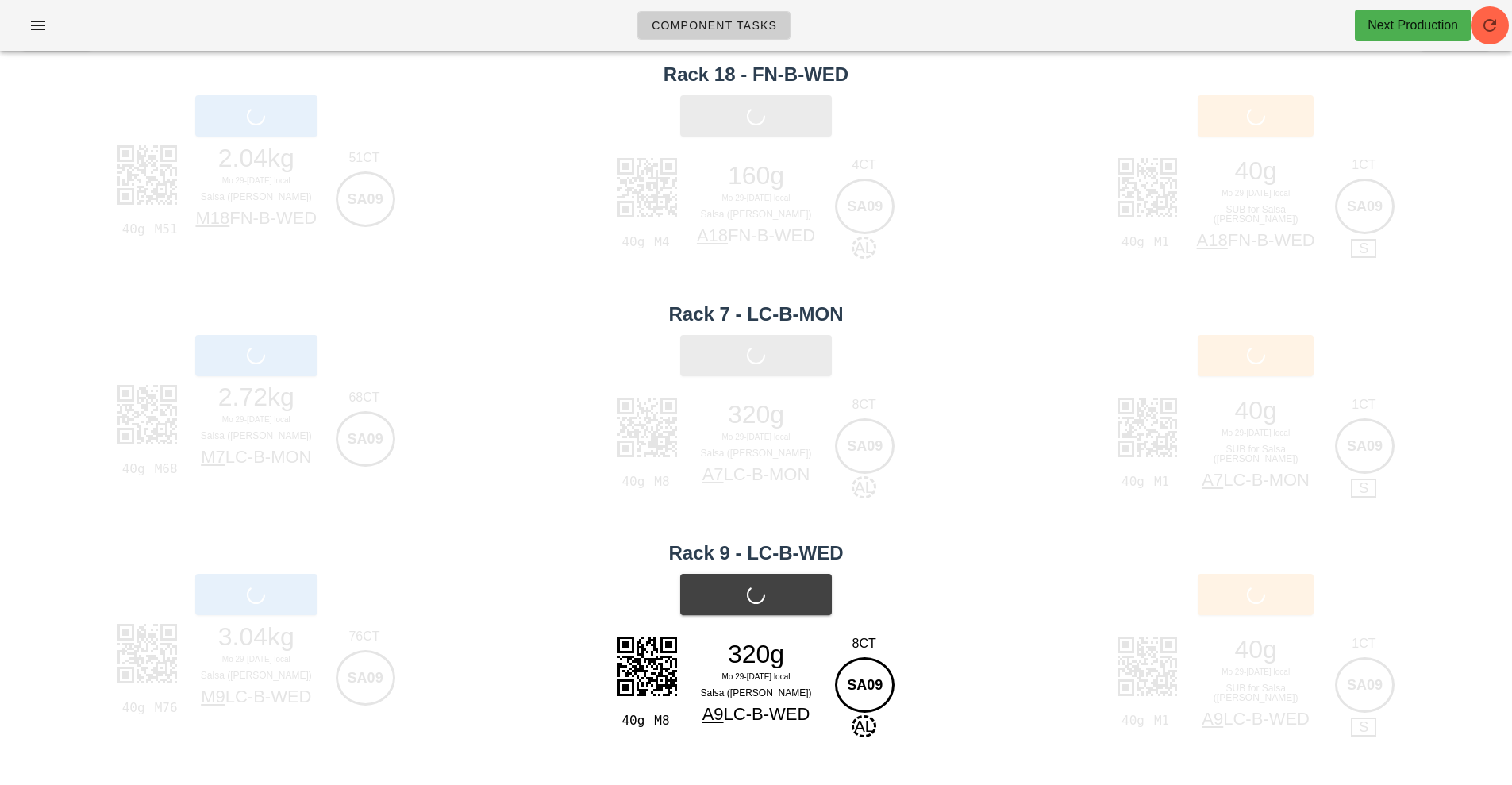
scroll to position [32, 0]
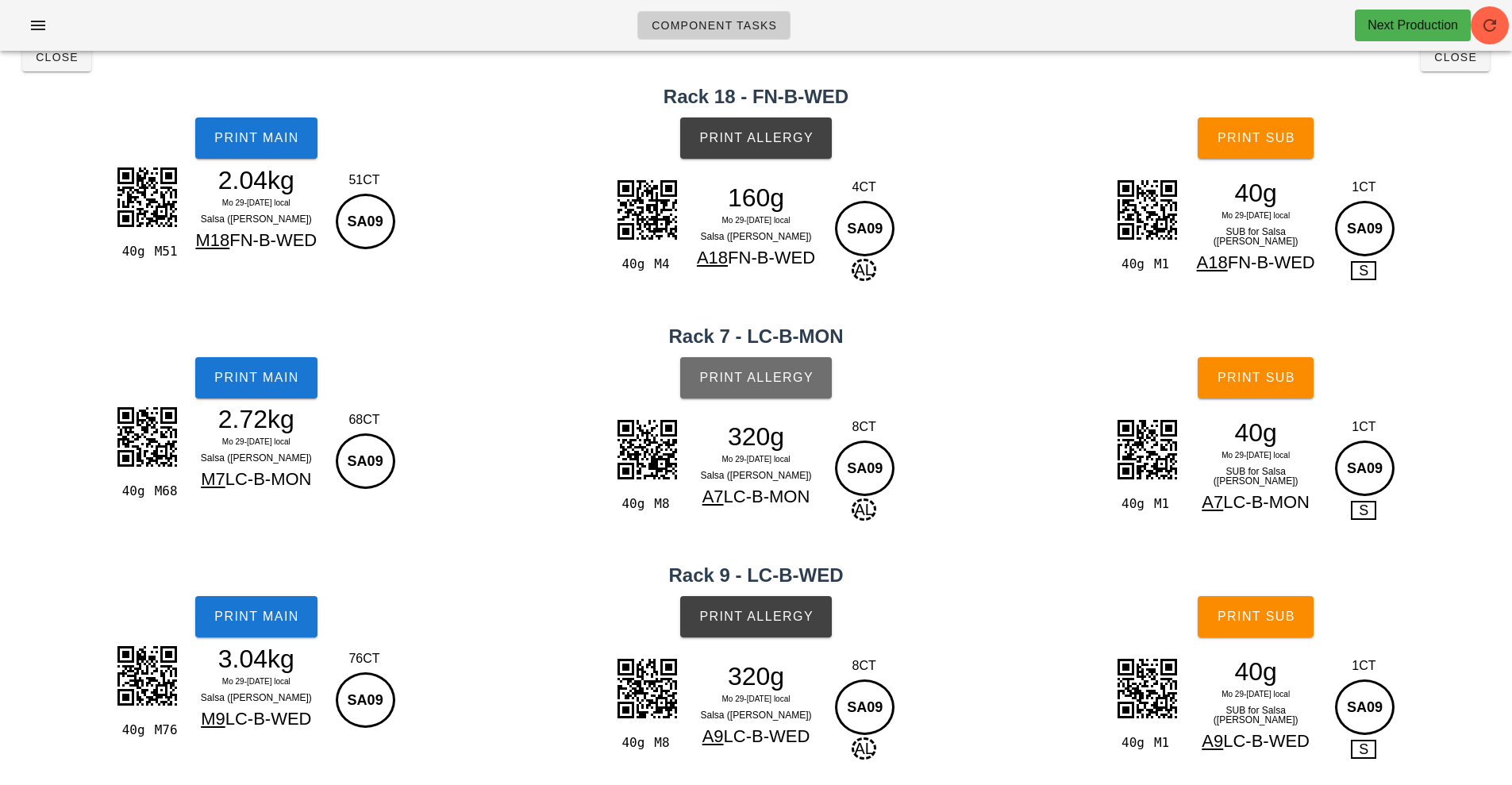
click at [774, 366] on button "Print Allergy" at bounding box center [756, 377] width 151 height 41
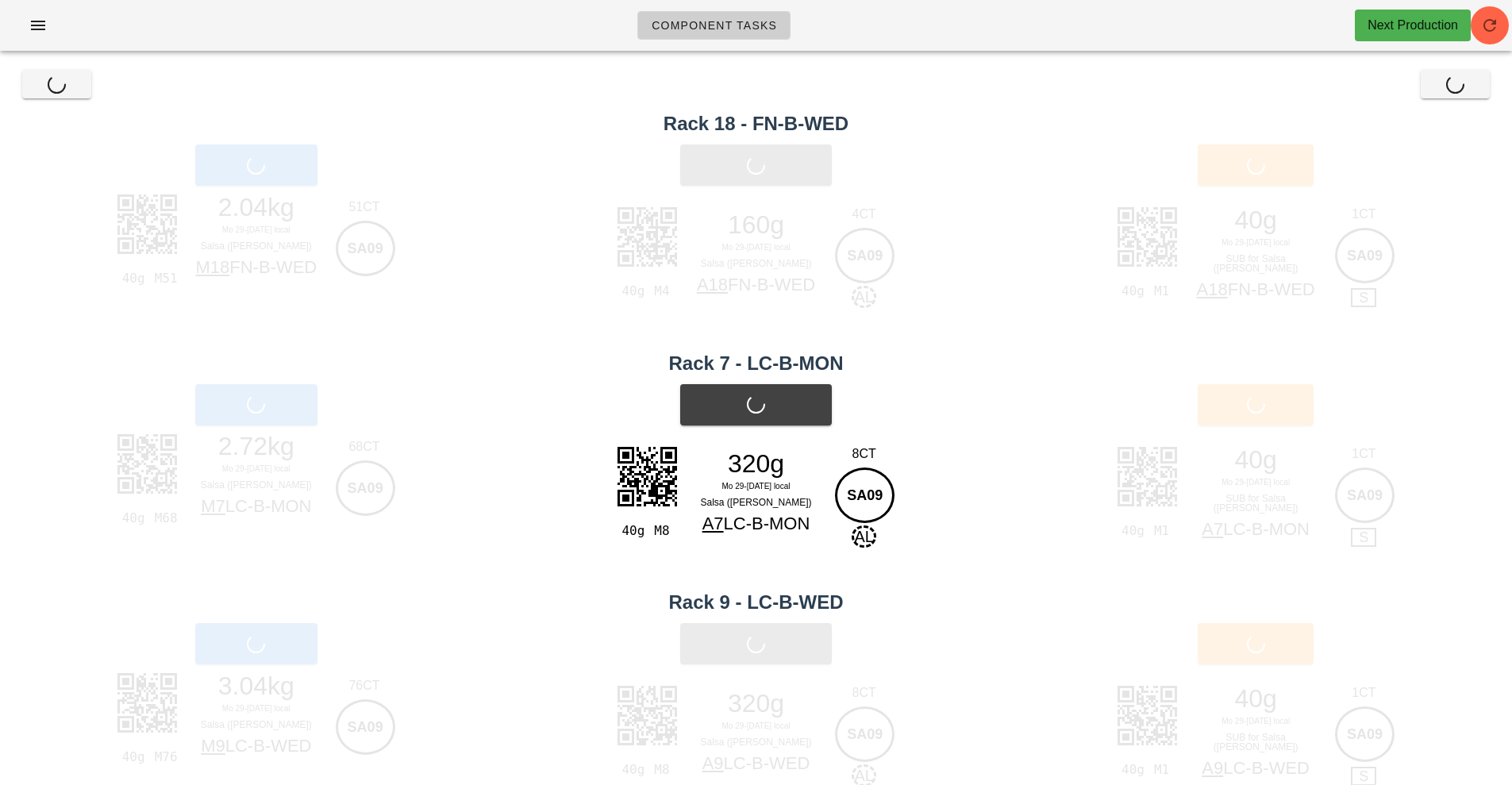
scroll to position [0, 0]
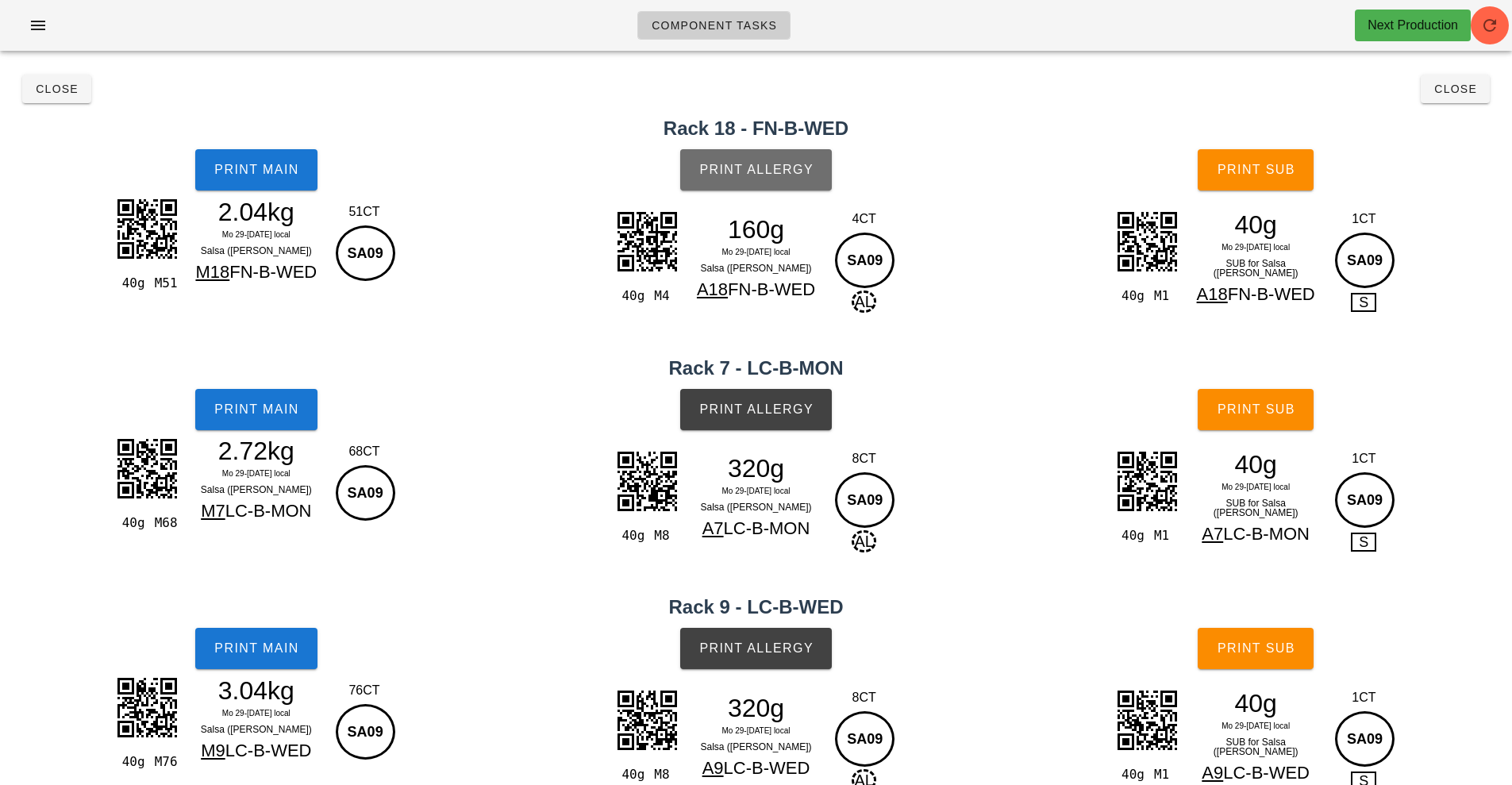
click at [770, 158] on button "Print Allergy" at bounding box center [756, 170] width 151 height 41
click at [1264, 176] on span "Print Sub" at bounding box center [1256, 170] width 79 height 14
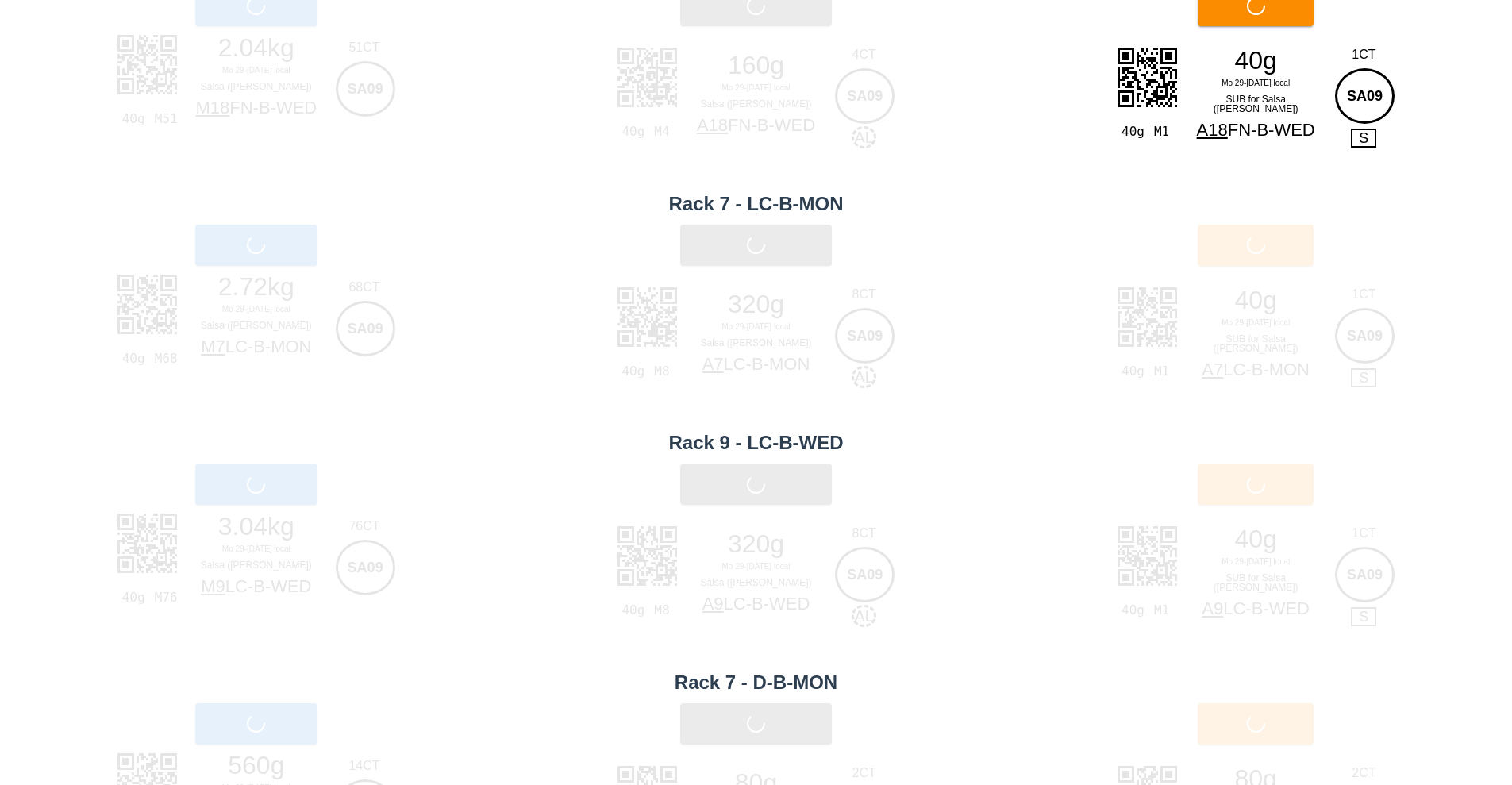
scroll to position [173, 0]
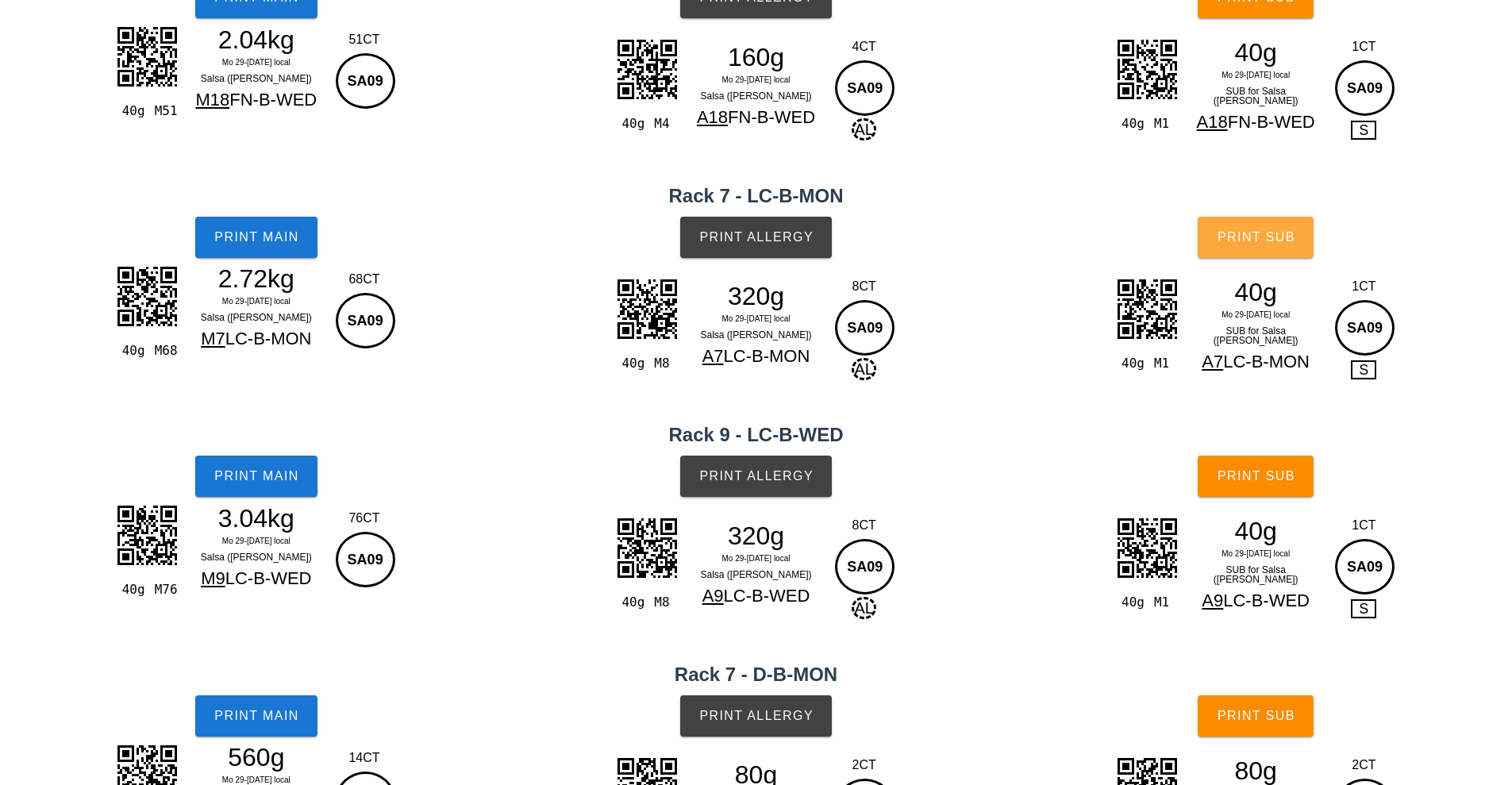
click at [1268, 226] on button "Print Sub" at bounding box center [1256, 237] width 116 height 41
click at [1247, 487] on button "Print Sub" at bounding box center [1256, 476] width 116 height 41
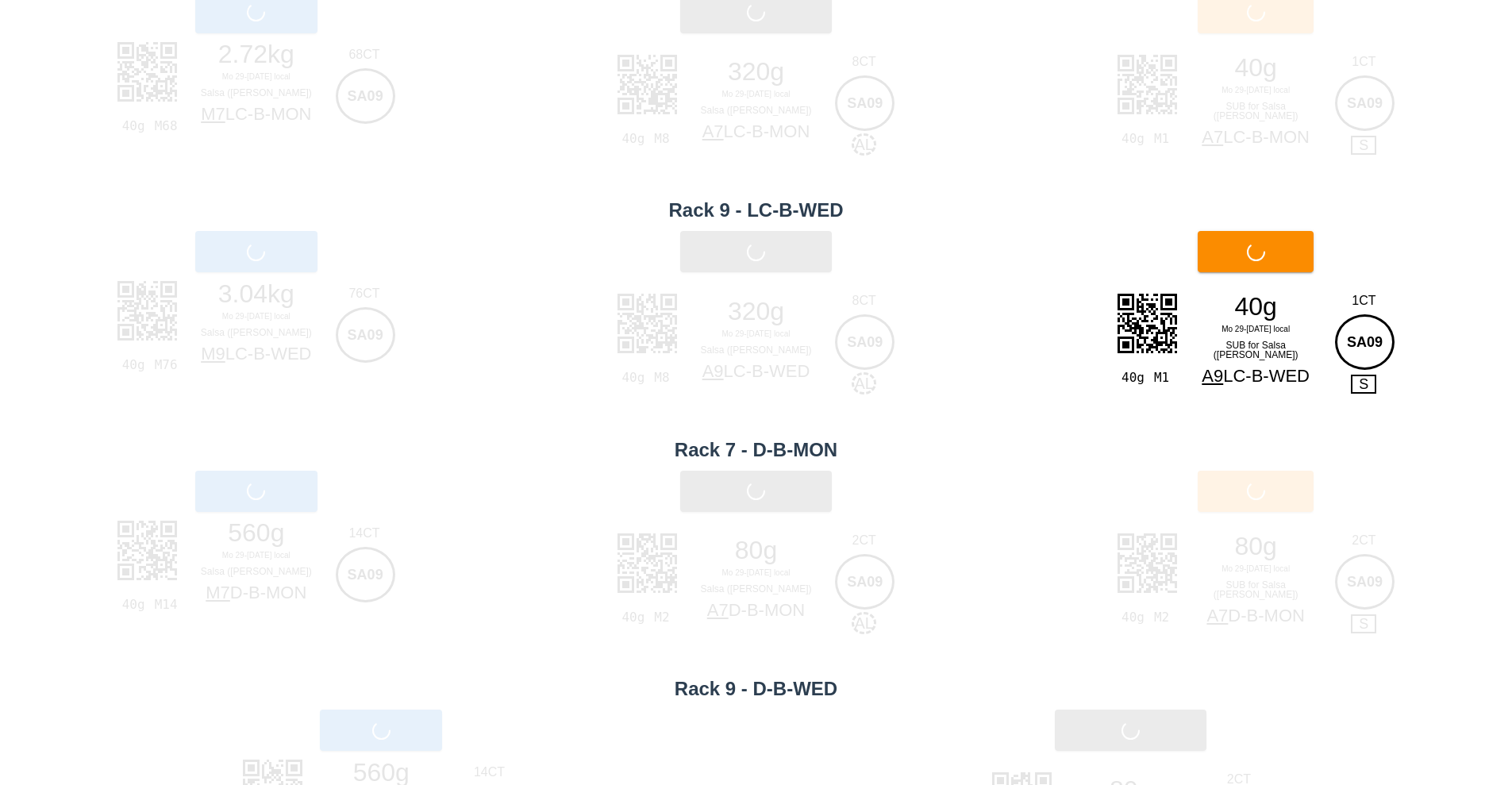
scroll to position [404, 0]
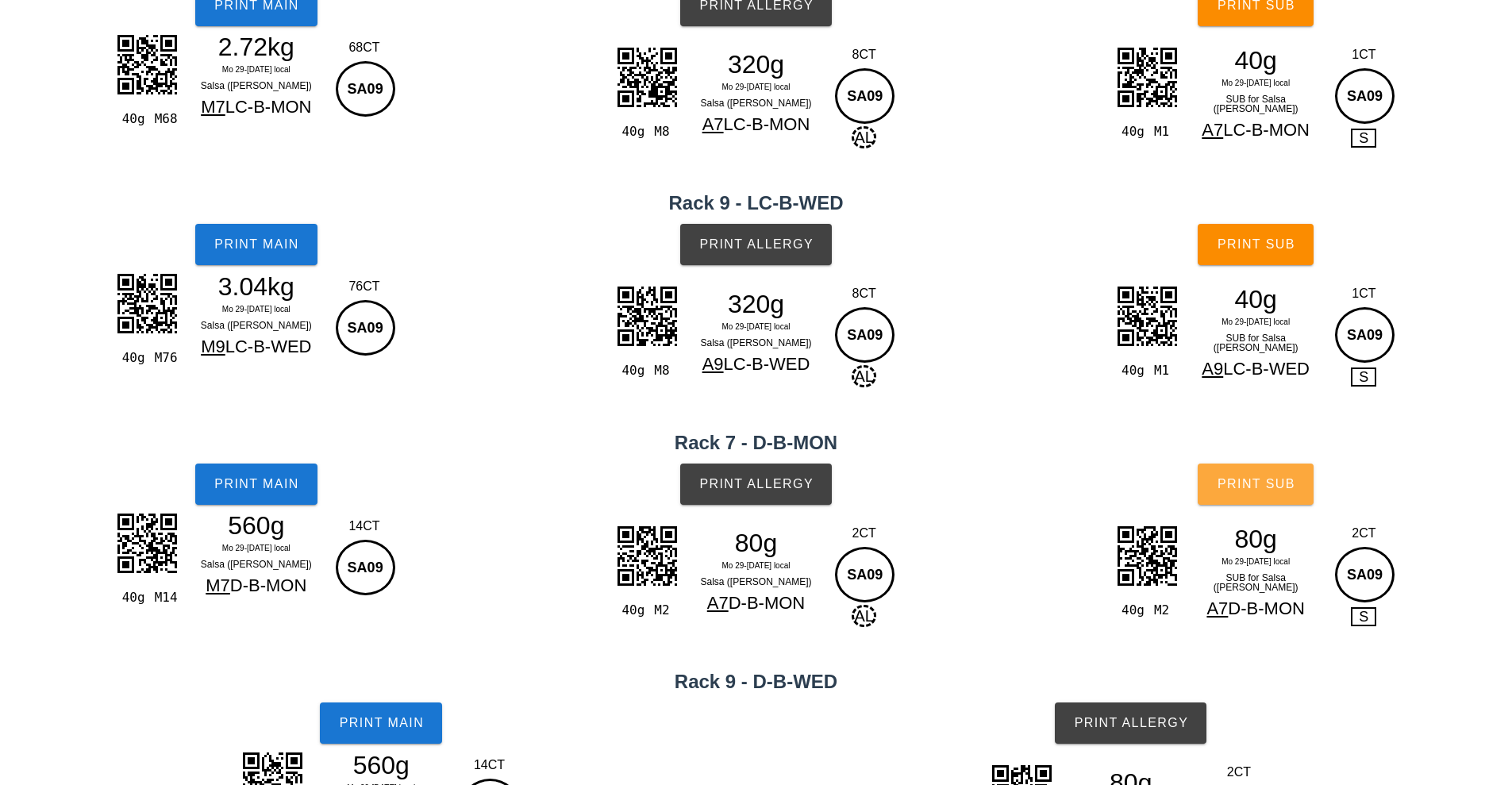
click at [1269, 480] on span "Print Sub" at bounding box center [1256, 484] width 79 height 14
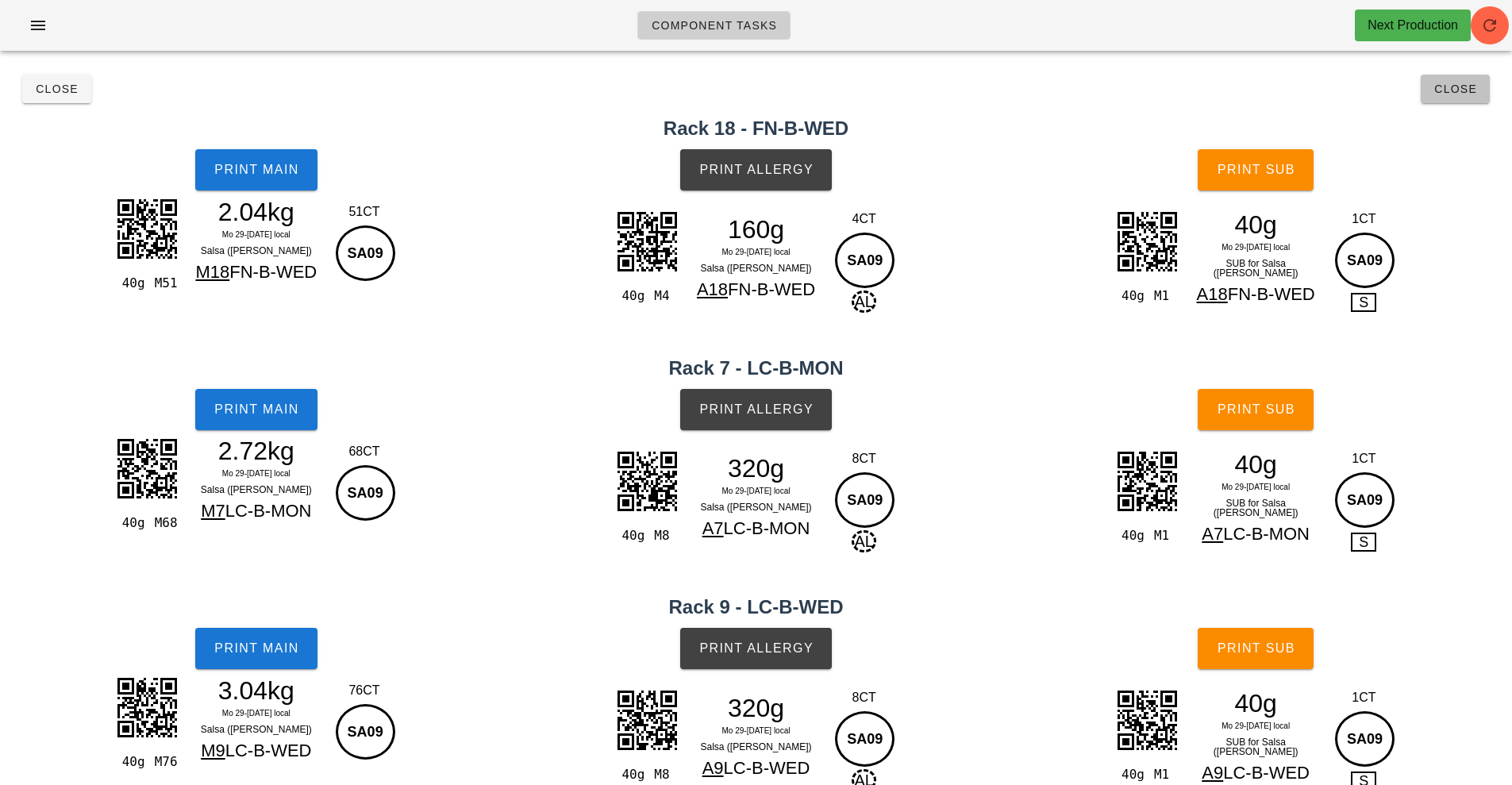
click at [1457, 96] on button "Close" at bounding box center [1456, 89] width 69 height 29
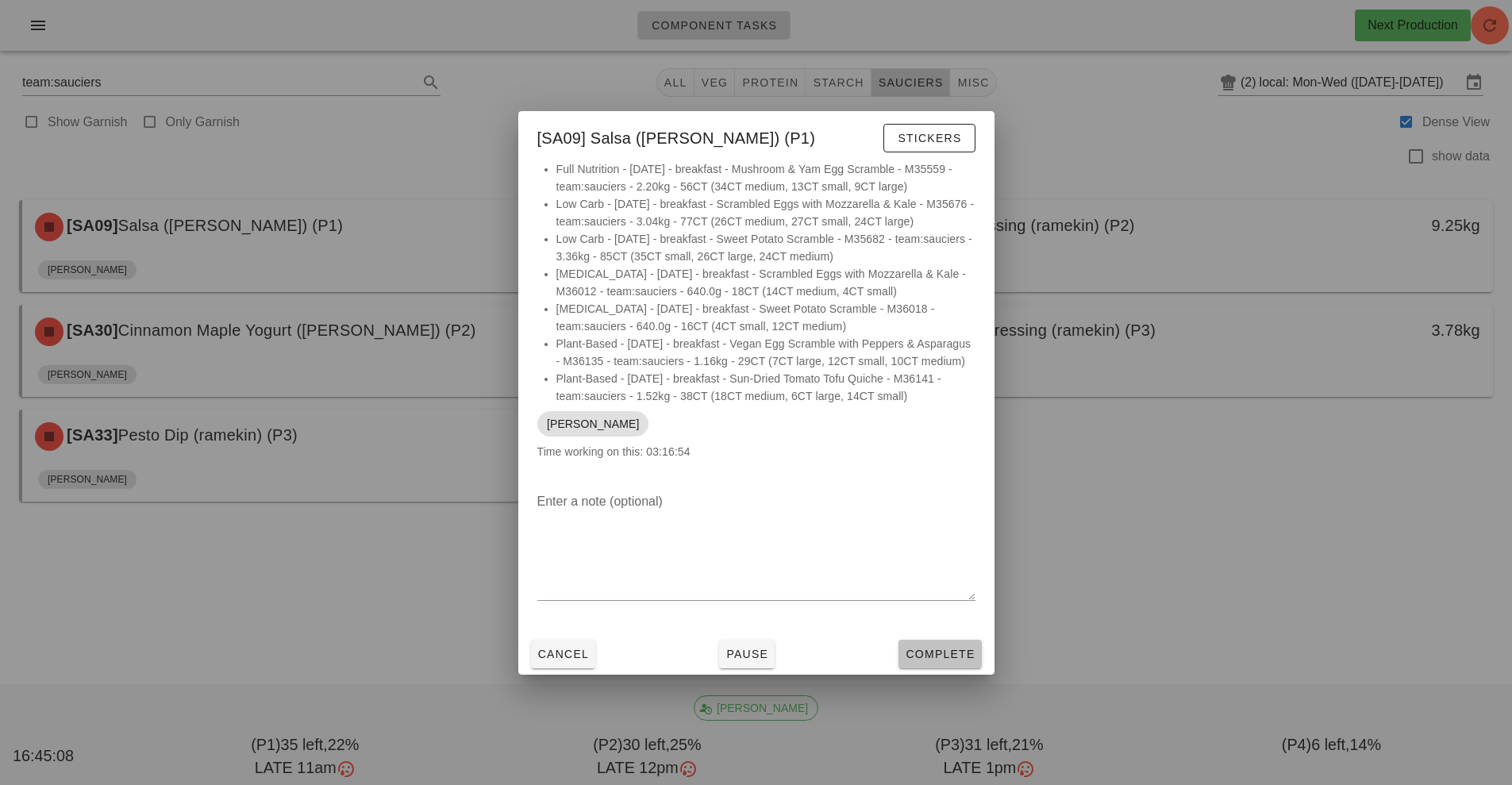
click at [967, 661] on span "Complete" at bounding box center [940, 654] width 69 height 13
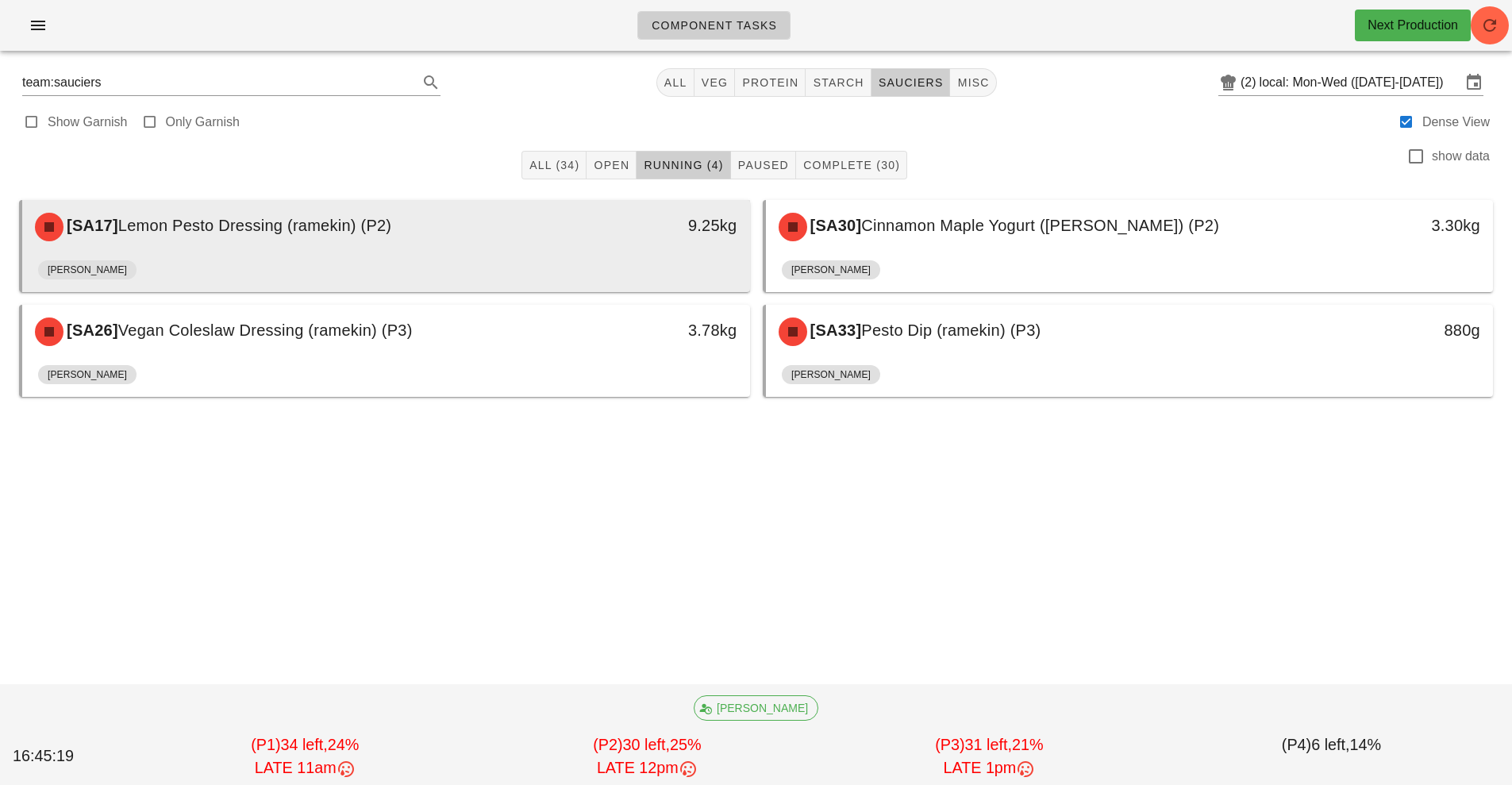
click at [528, 236] on div "[SA17] Lemon Pesto Dressing (ramekin) (P2)" at bounding box center [295, 227] width 541 height 47
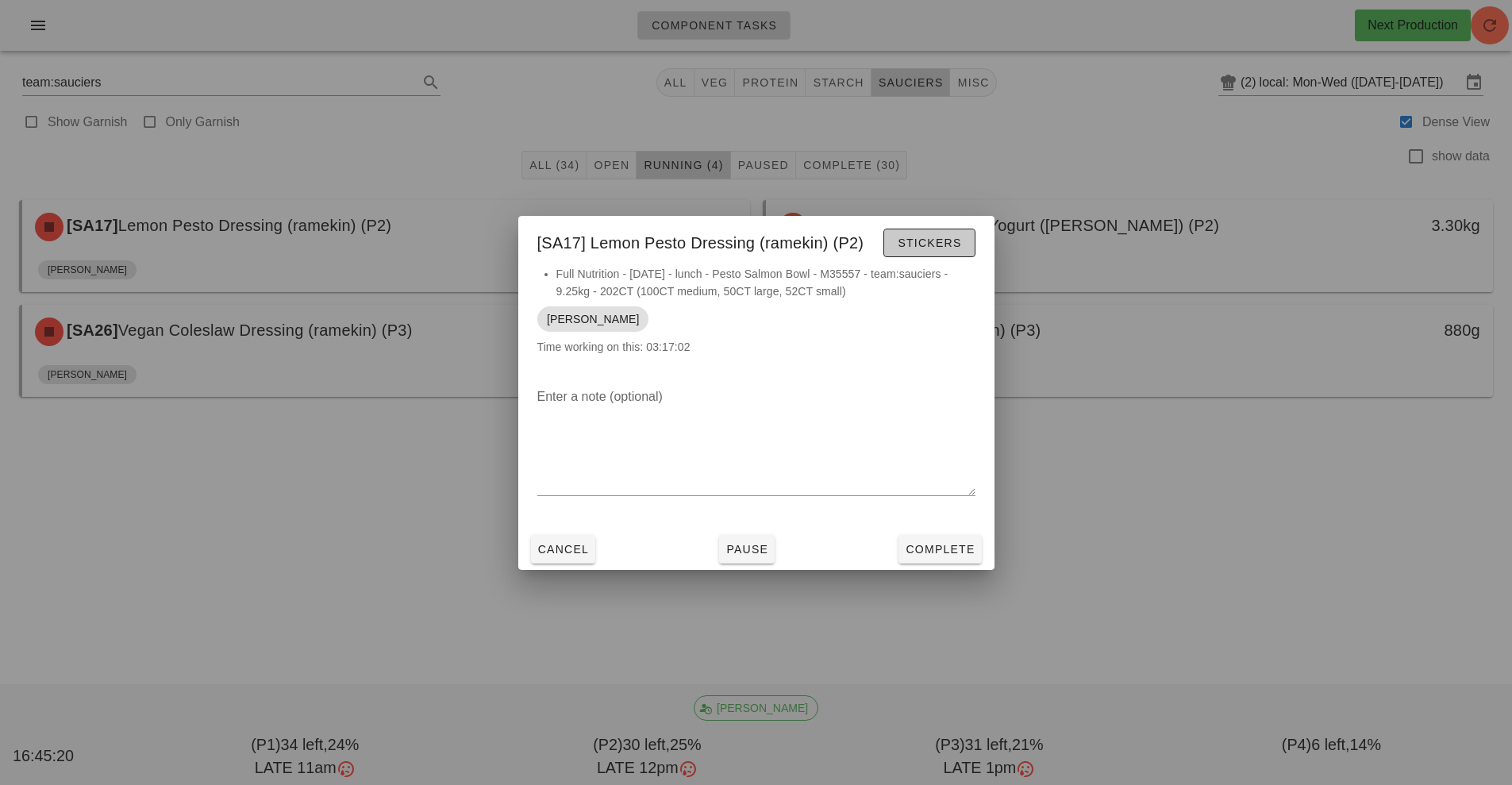
click at [936, 232] on button "Stickers" at bounding box center [929, 243] width 92 height 29
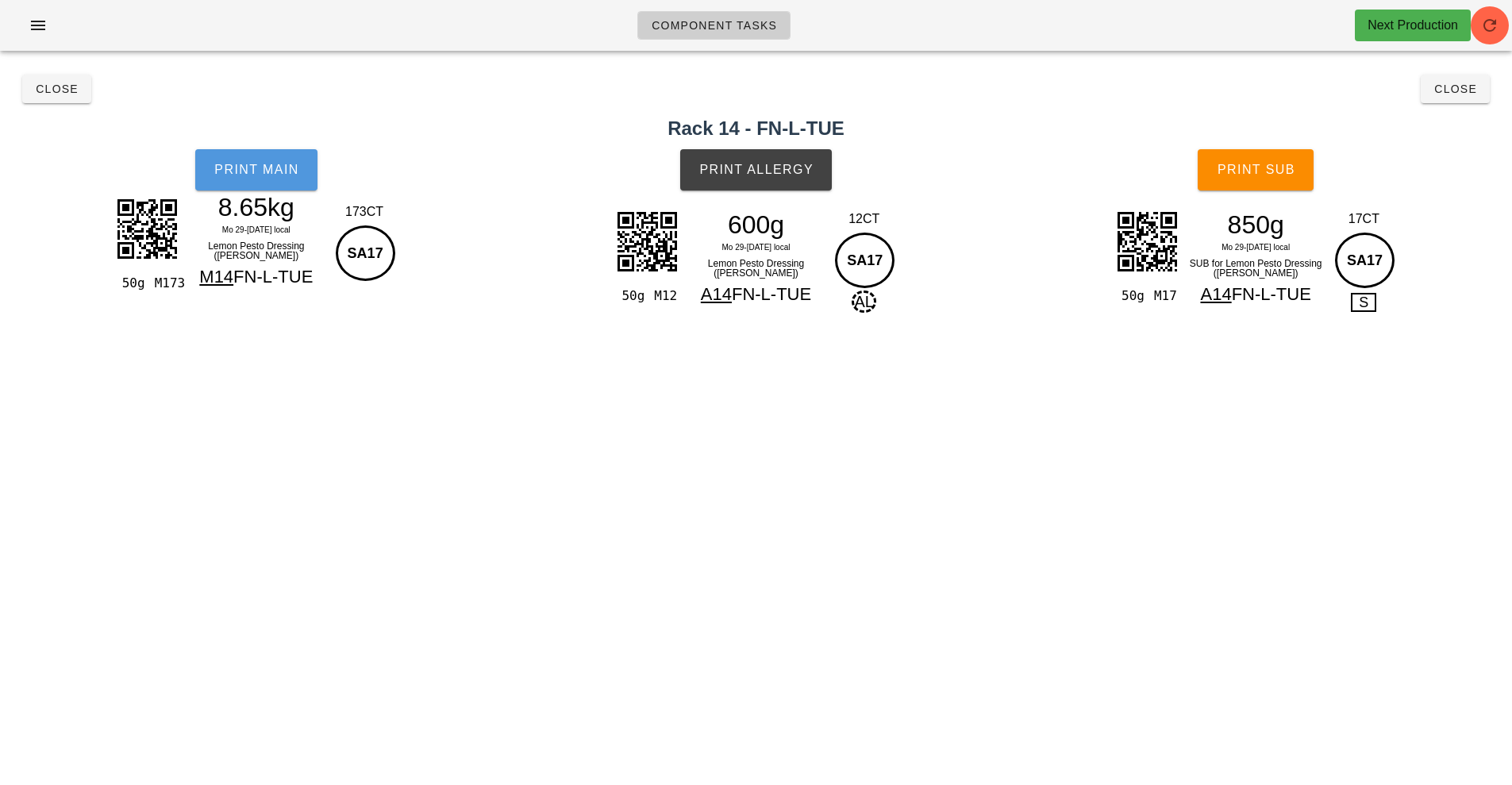
click at [294, 186] on button "Print Main" at bounding box center [256, 170] width 122 height 41
click at [757, 173] on span "Print Allergy" at bounding box center [756, 170] width 115 height 14
click at [1277, 165] on span "Print Sub" at bounding box center [1256, 170] width 79 height 14
click at [1476, 92] on span "Close" at bounding box center [1455, 89] width 43 height 13
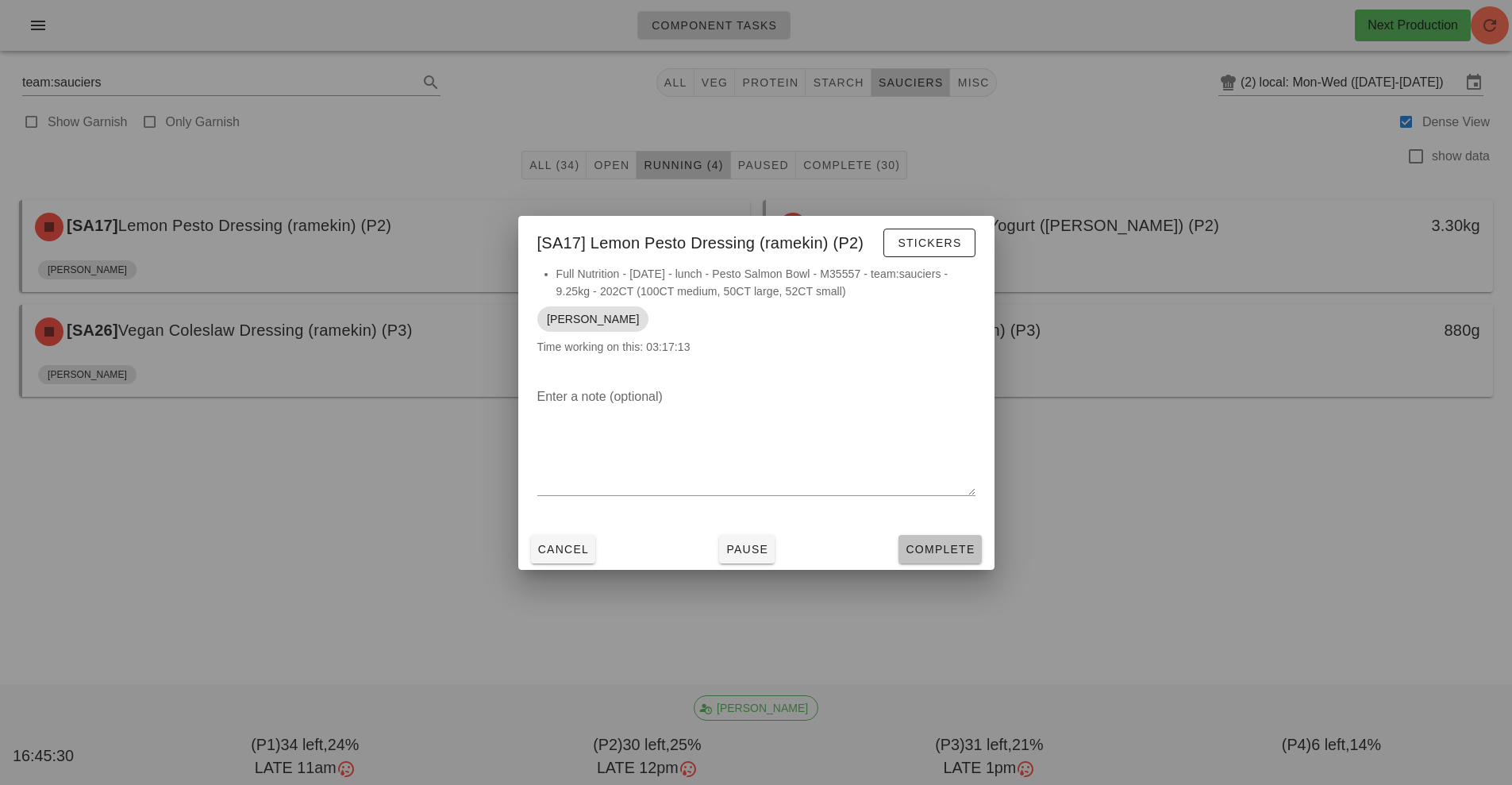
click at [952, 550] on span "Complete" at bounding box center [940, 549] width 69 height 13
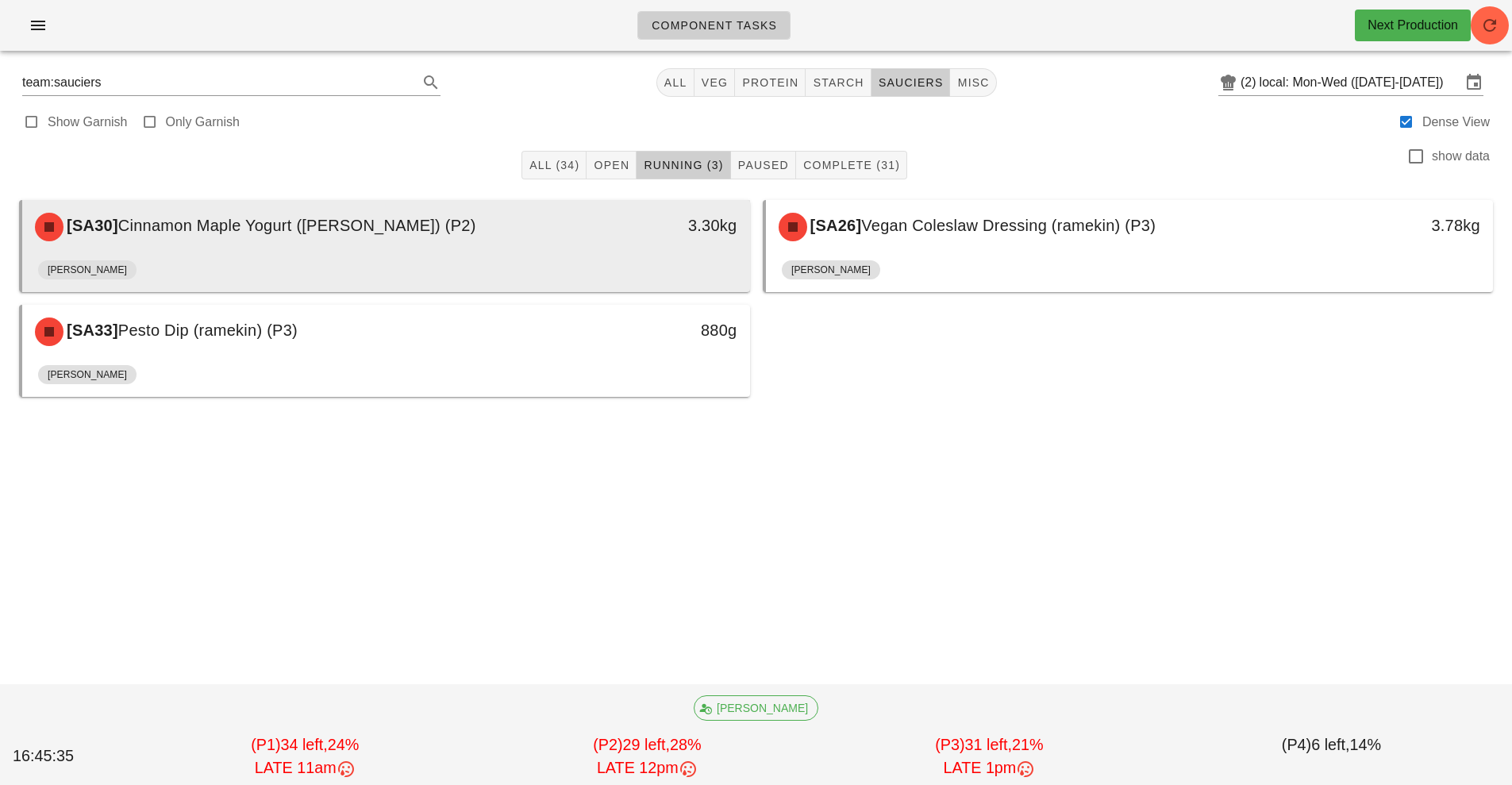
click at [578, 222] on div "3.30kg" at bounding box center [656, 226] width 161 height 25
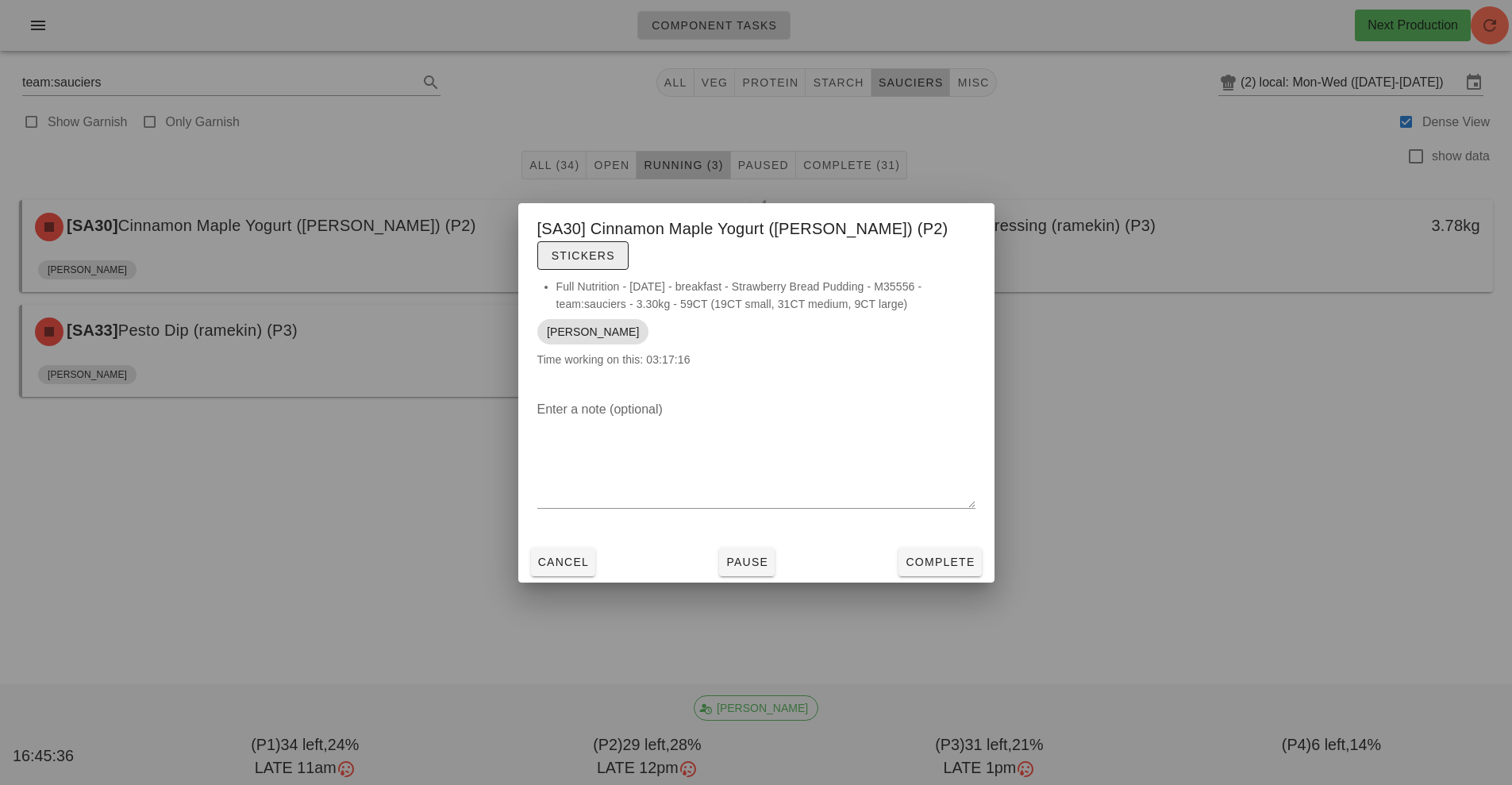
click at [615, 250] on span "Stickers" at bounding box center [582, 256] width 65 height 13
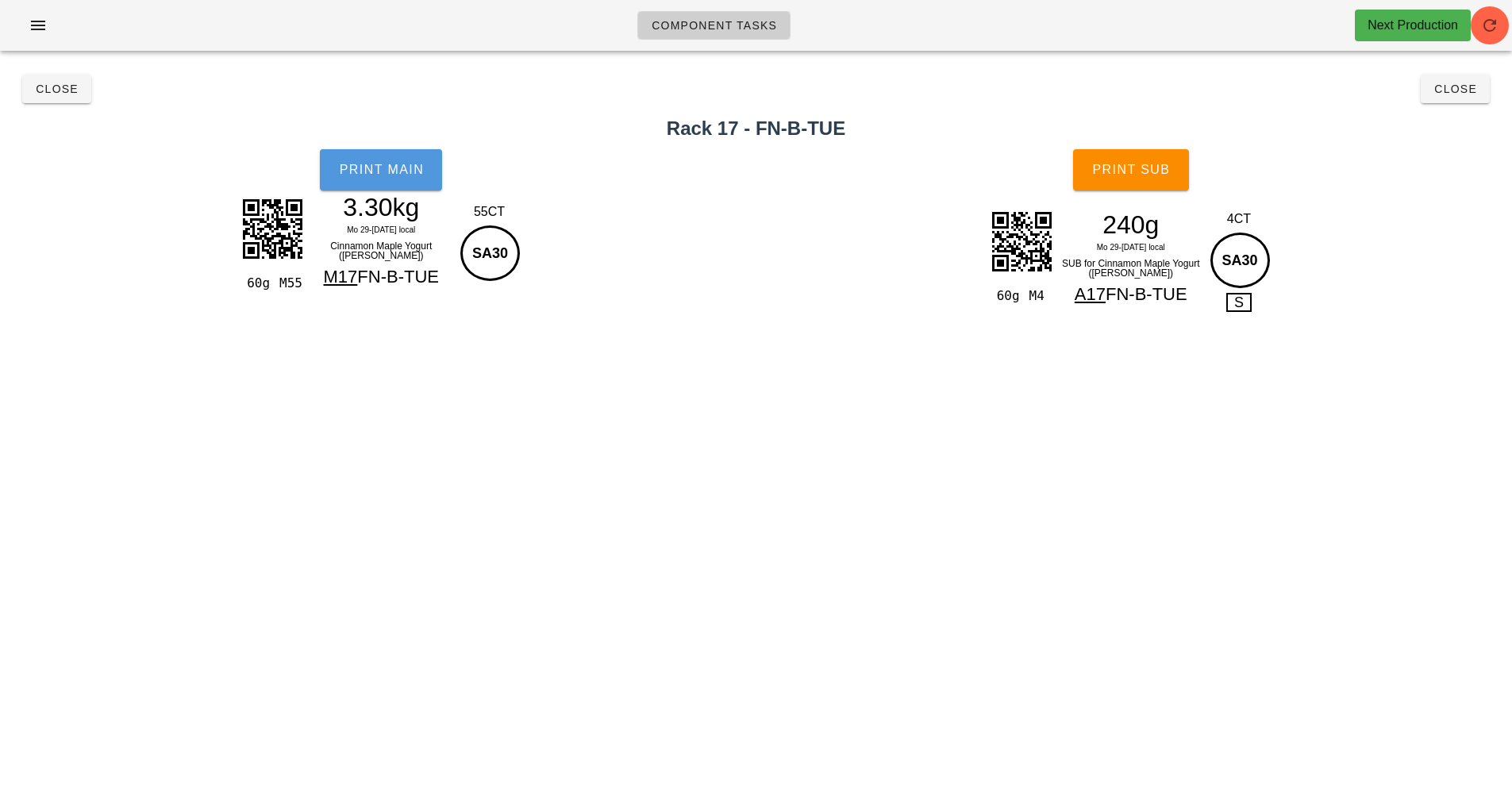
click at [388, 150] on button "Print Main" at bounding box center [381, 170] width 122 height 41
click at [1176, 179] on button "Print Sub" at bounding box center [1131, 170] width 116 height 41
click at [1467, 101] on button "Close" at bounding box center [1456, 89] width 69 height 29
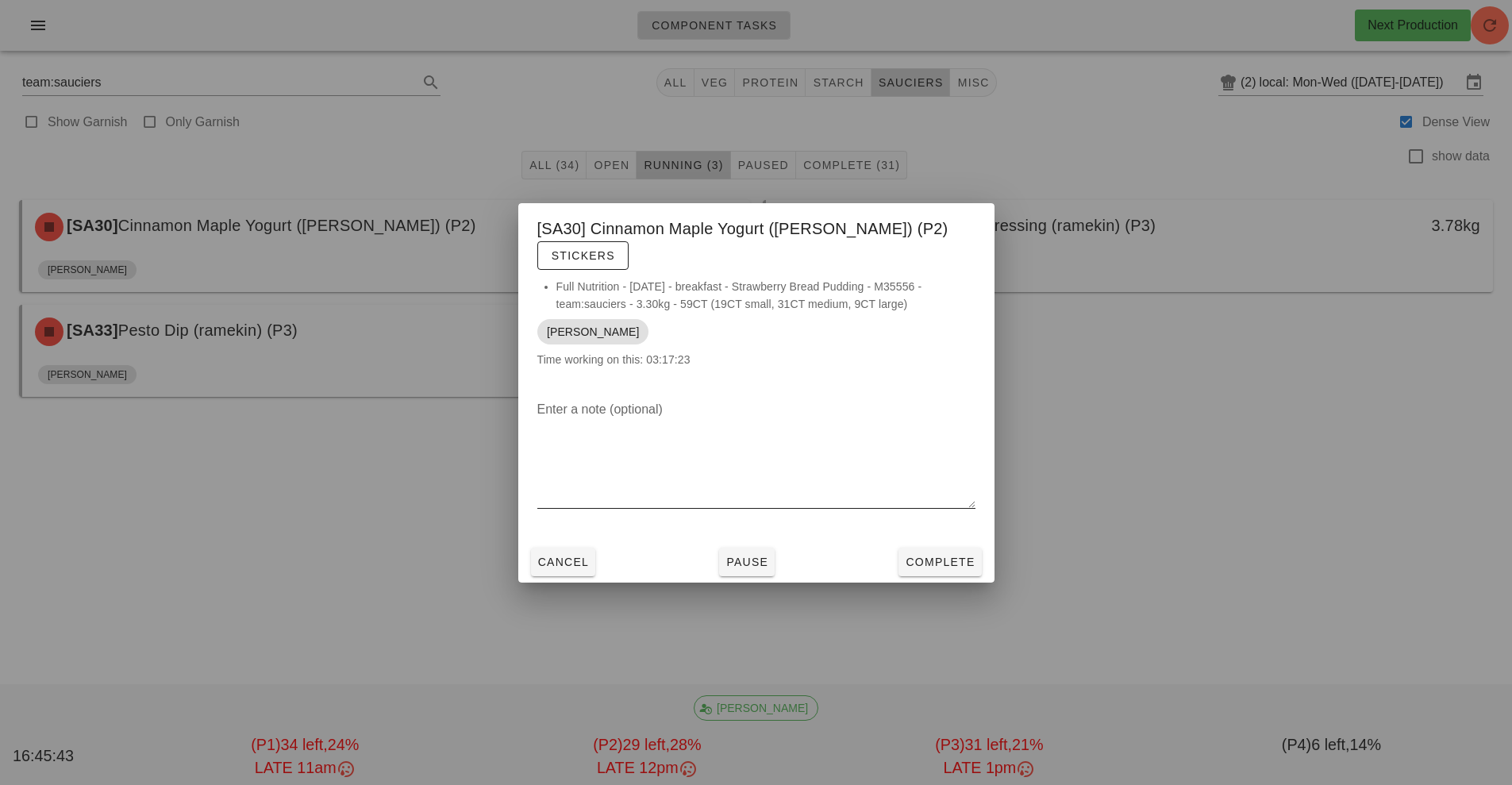
click at [943, 514] on div at bounding box center [756, 520] width 438 height 12
click at [959, 548] on button "Complete" at bounding box center [940, 562] width 83 height 29
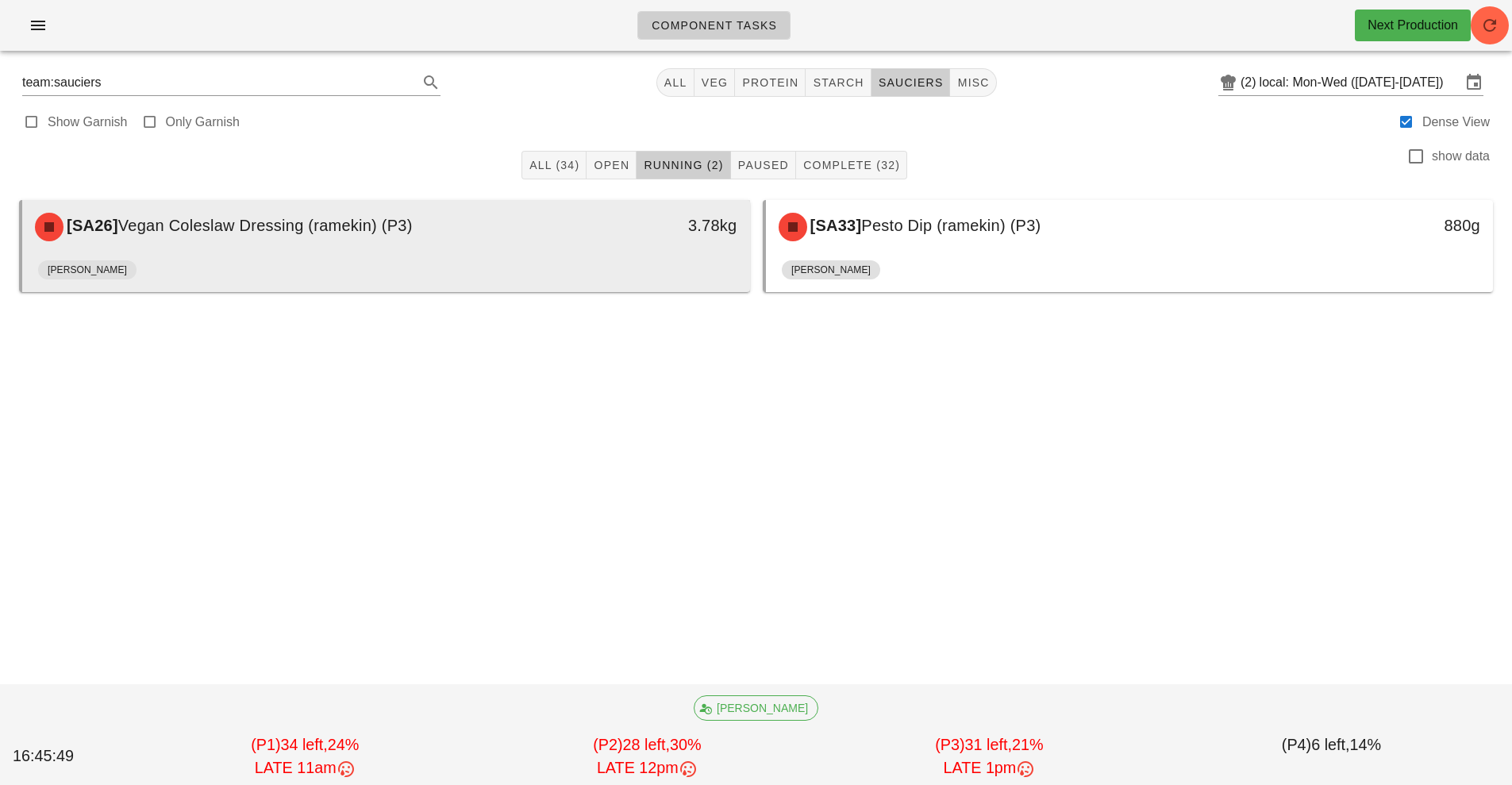
click at [643, 272] on div "[PERSON_NAME]" at bounding box center [387, 273] width 696 height 39
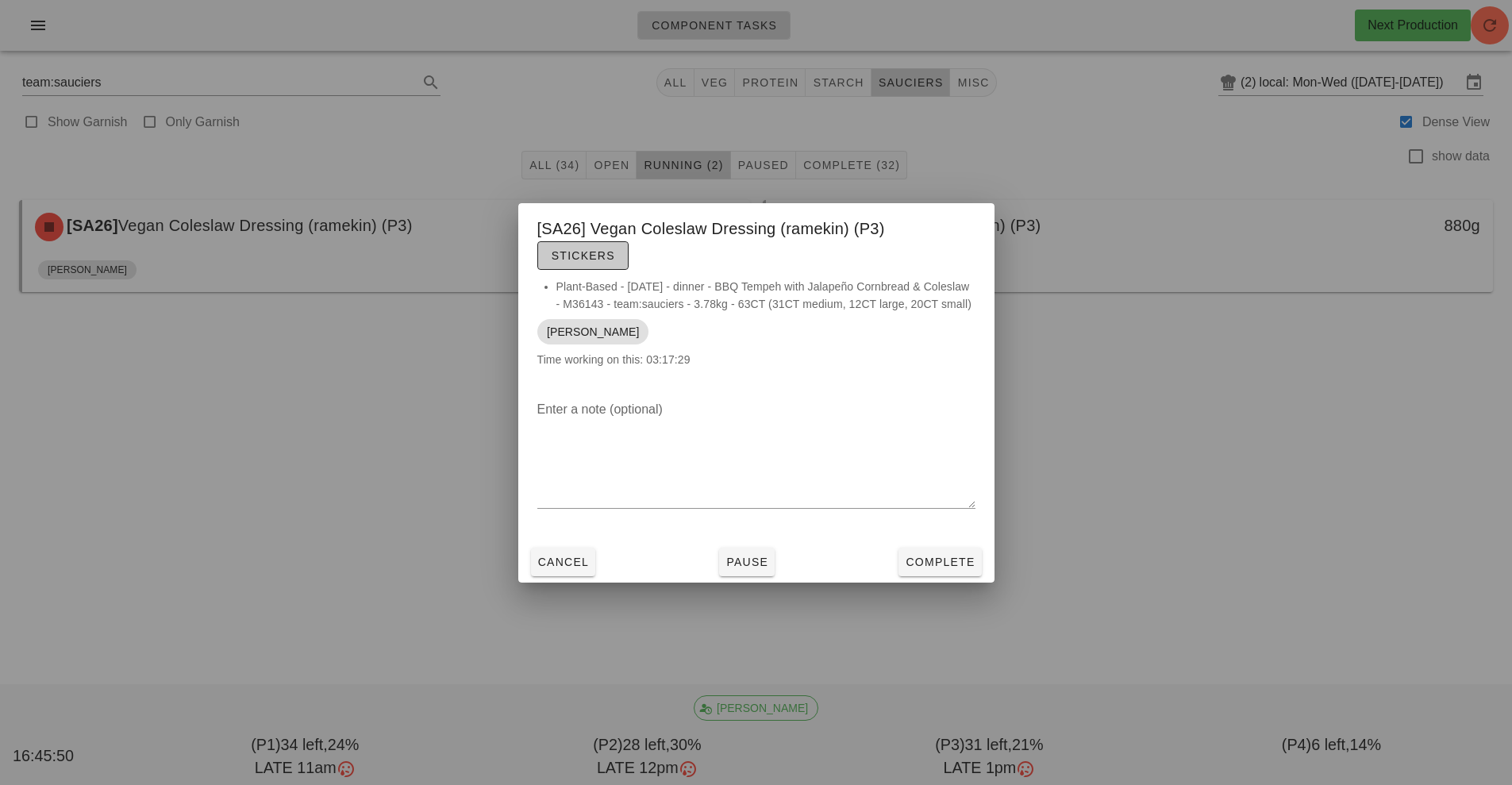
click at [574, 256] on button "Stickers" at bounding box center [582, 256] width 92 height 29
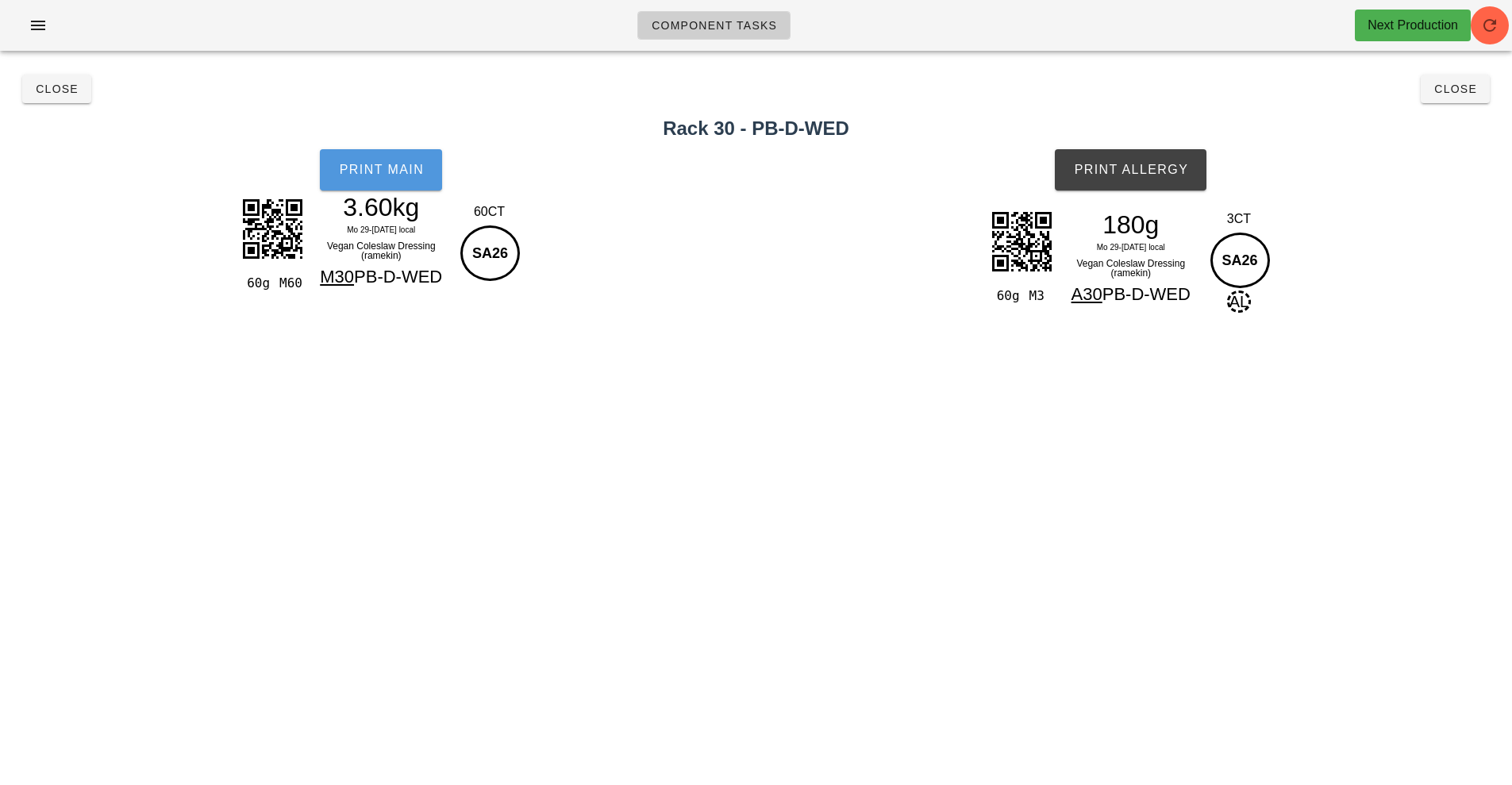
click at [383, 187] on button "Print Main" at bounding box center [381, 170] width 122 height 41
click at [1186, 175] on span "Print Allergy" at bounding box center [1130, 170] width 115 height 14
click at [1443, 101] on button "Close" at bounding box center [1456, 89] width 69 height 29
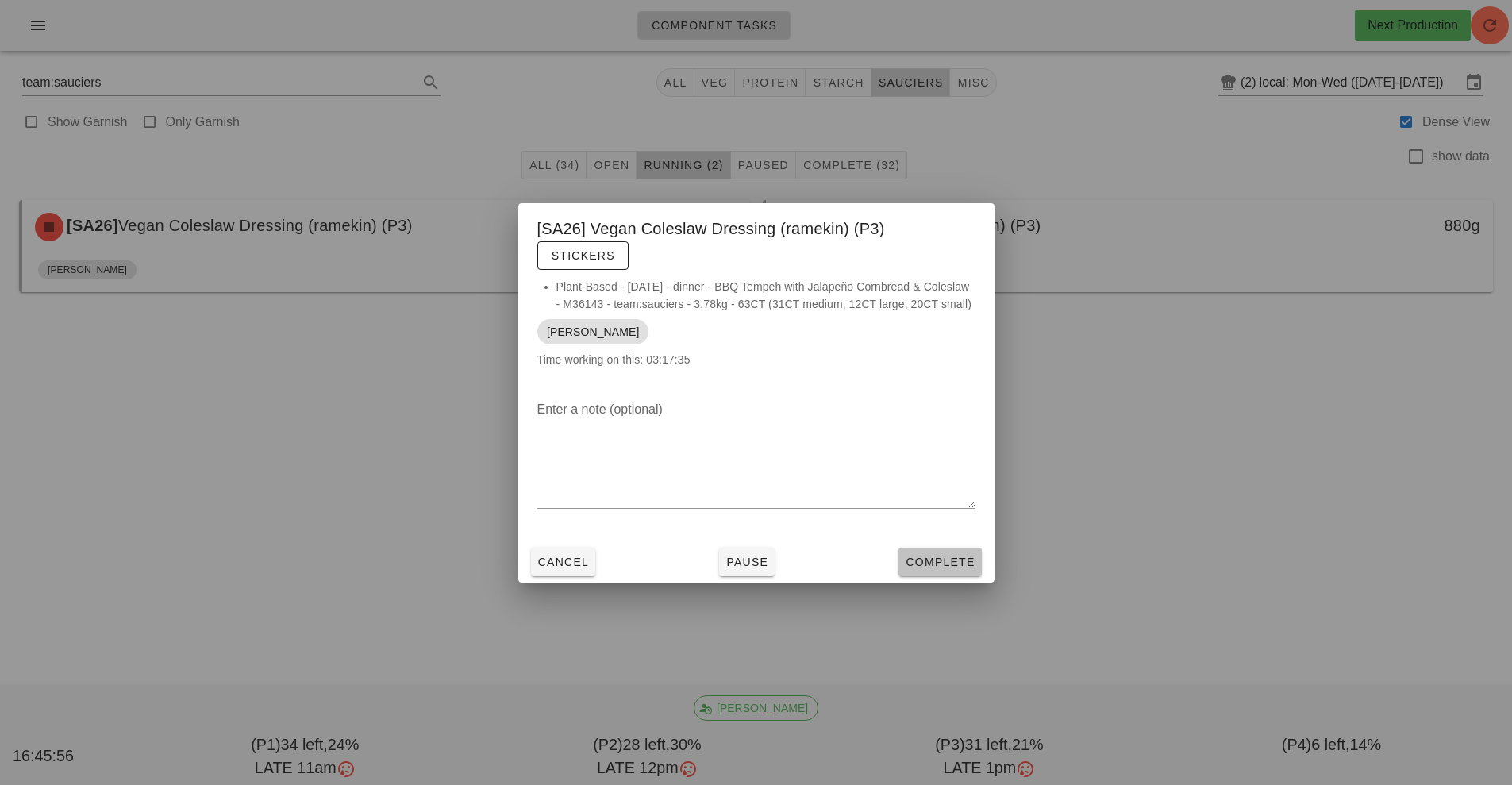
click at [964, 577] on button "Complete" at bounding box center [940, 562] width 83 height 29
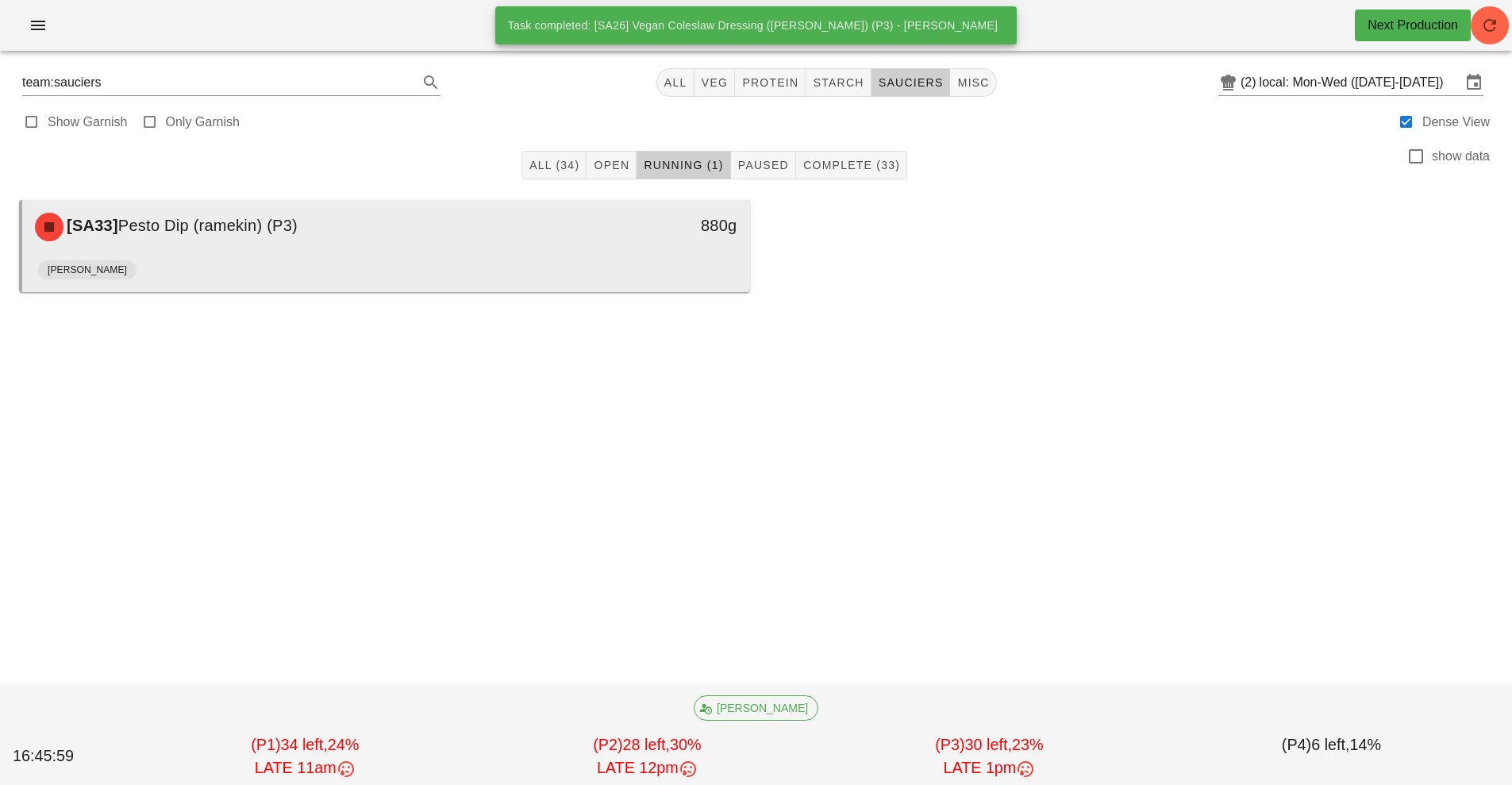
click at [635, 205] on div "880g" at bounding box center [656, 227] width 180 height 47
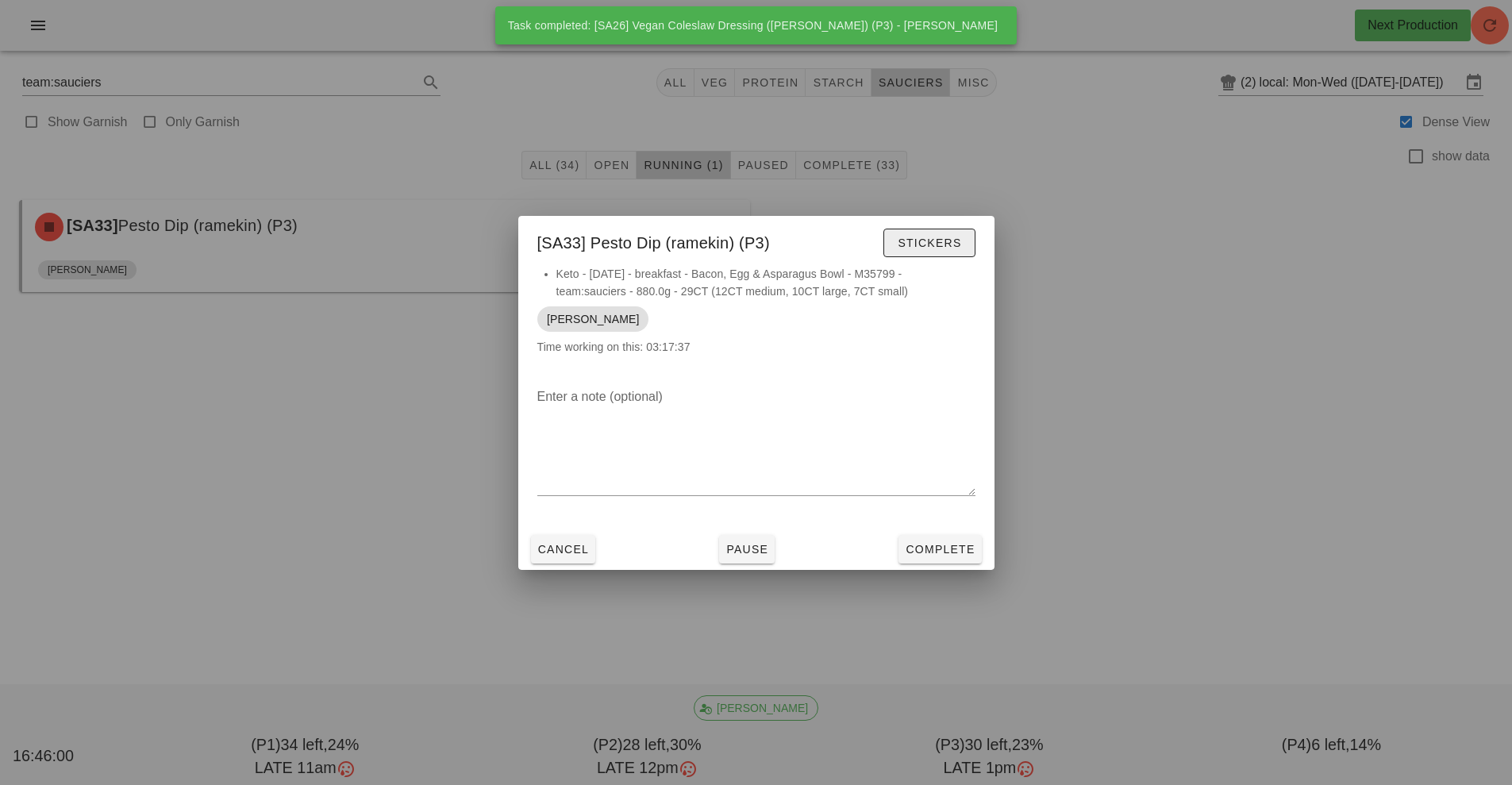
click at [935, 233] on button "Stickers" at bounding box center [929, 243] width 92 height 29
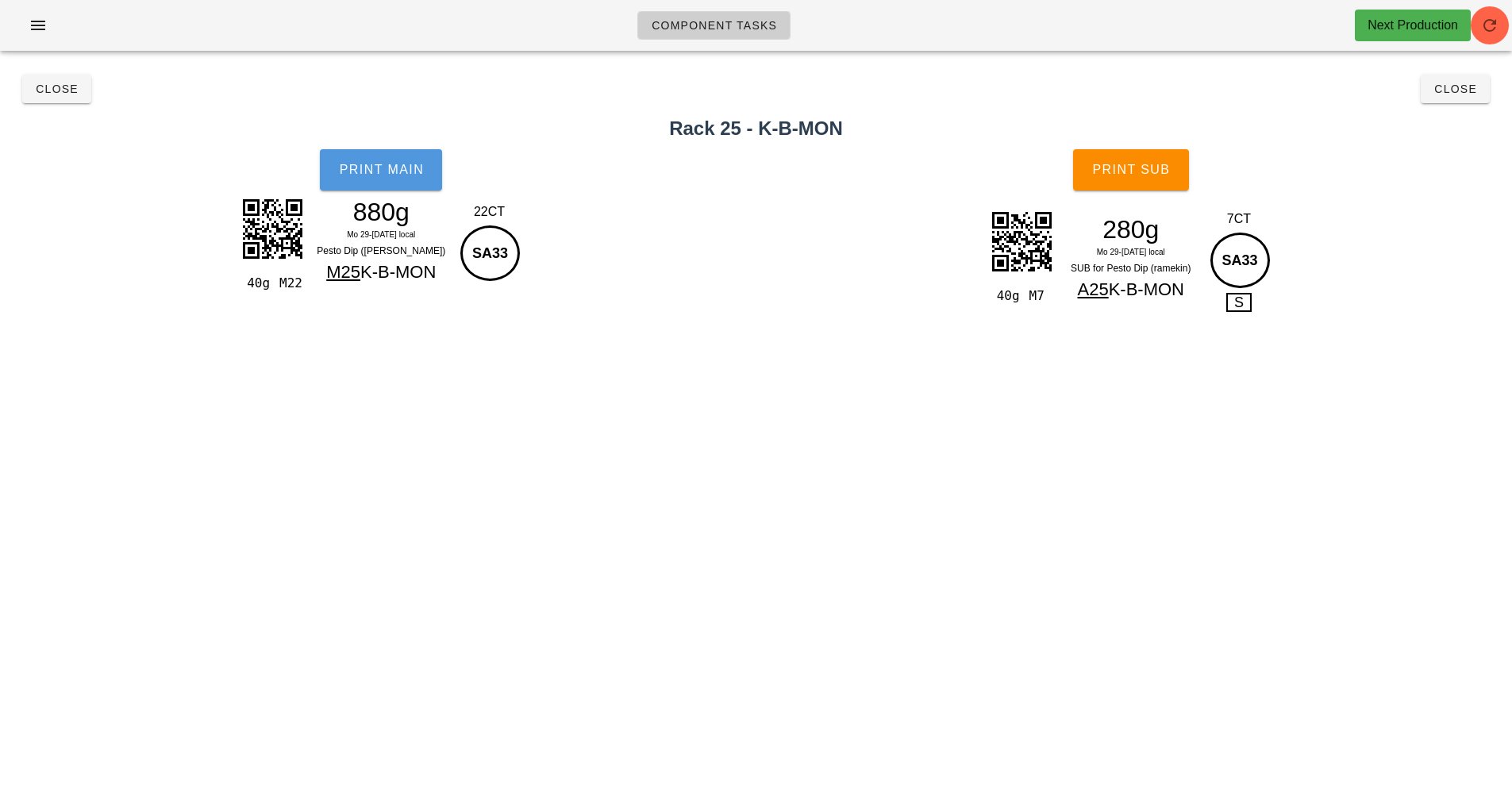
click at [407, 181] on button "Print Main" at bounding box center [381, 170] width 122 height 41
click at [1141, 205] on div "40g M7 280g Mo 29-[DATE] local SUB for Pesto Dip (ramekin) A25 K-B-MON 7CT SA33…" at bounding box center [1131, 278] width 763 height 157
click at [1155, 150] on button "Print Sub" at bounding box center [1131, 170] width 116 height 41
click at [1460, 91] on span "Close" at bounding box center [1455, 89] width 43 height 13
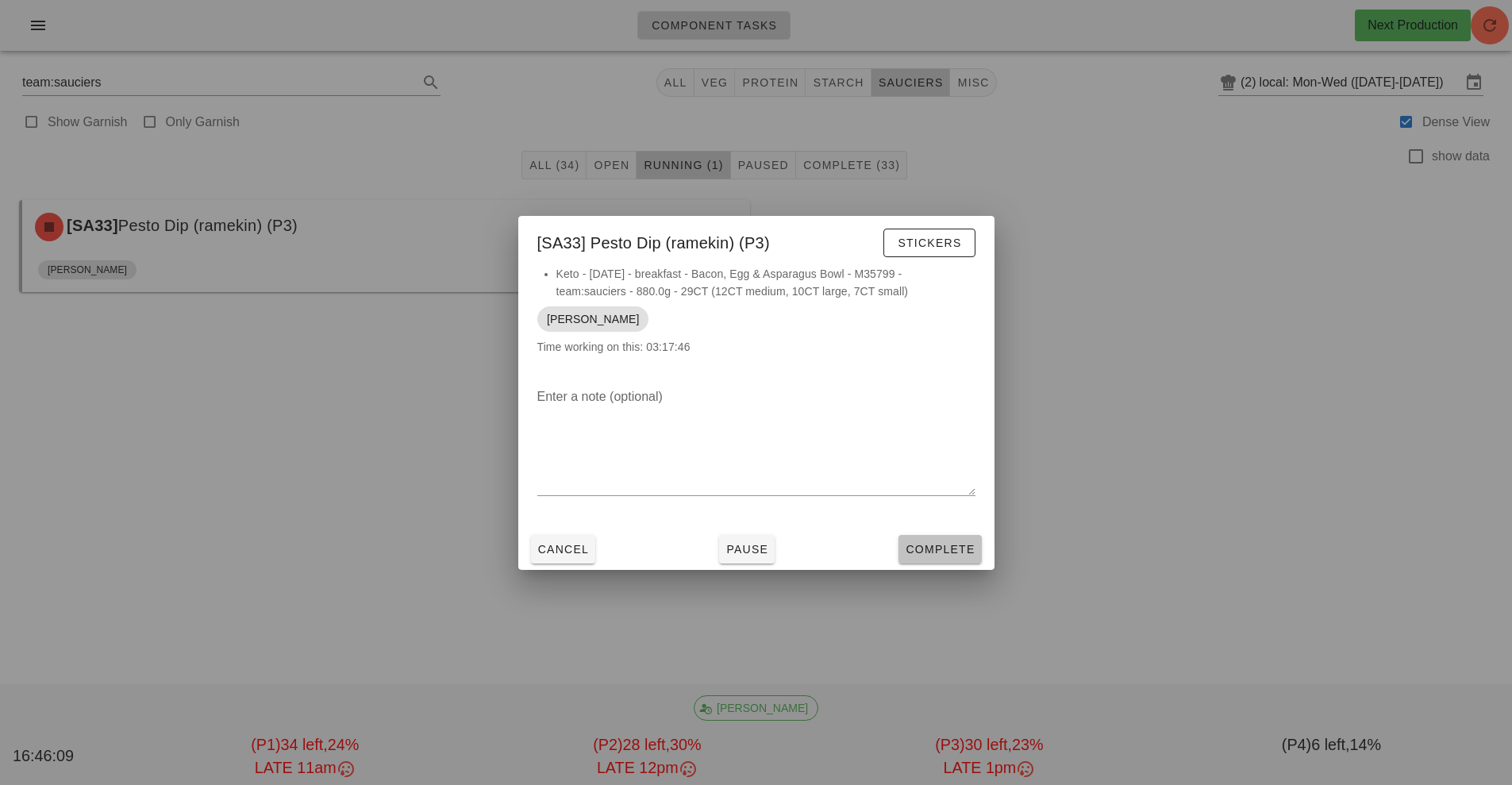
click at [955, 550] on span "Complete" at bounding box center [940, 549] width 69 height 13
